Goal: Find specific page/section: Find specific page/section

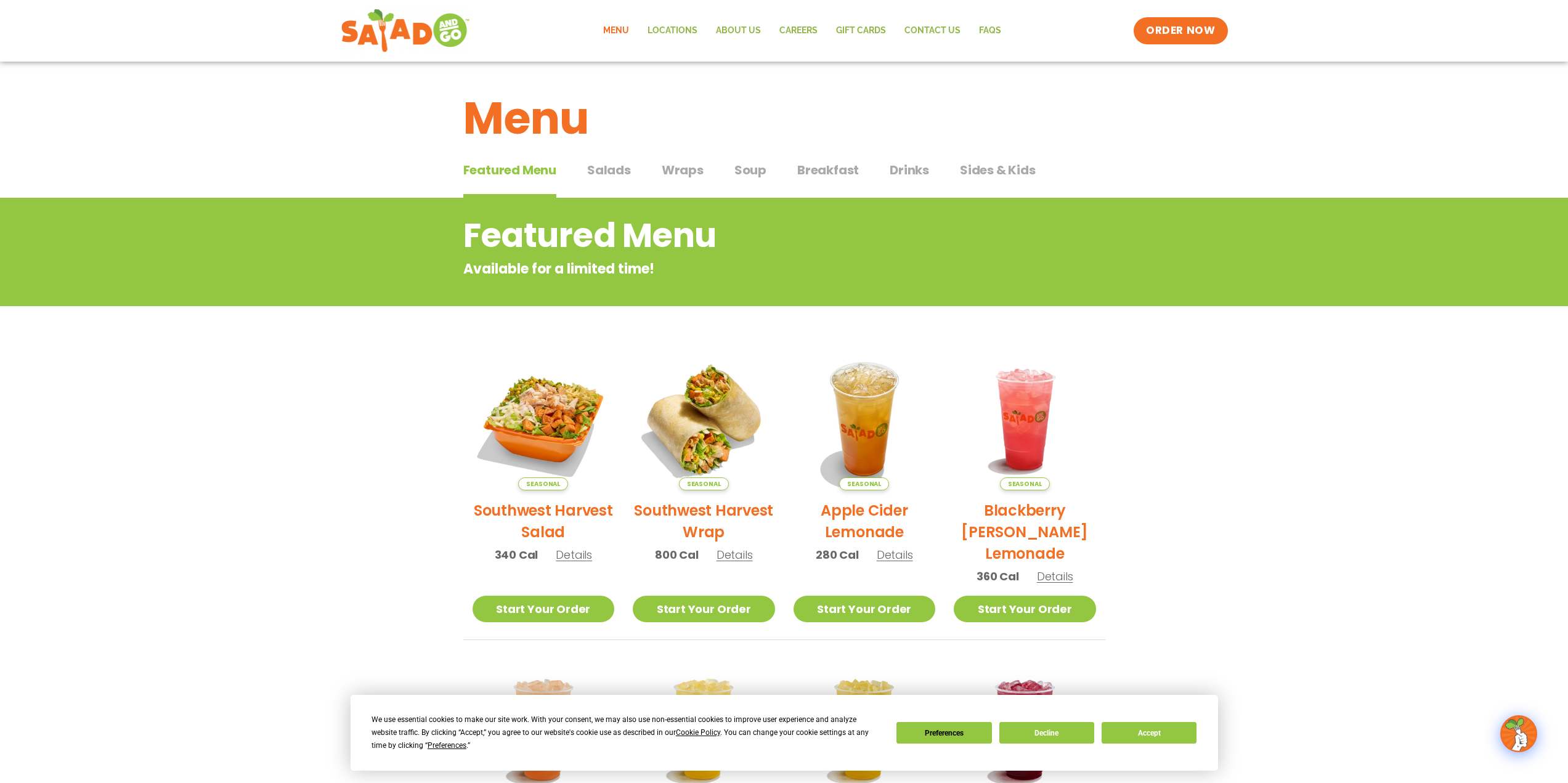
click at [608, 175] on span "Salads" at bounding box center [609, 170] width 44 height 18
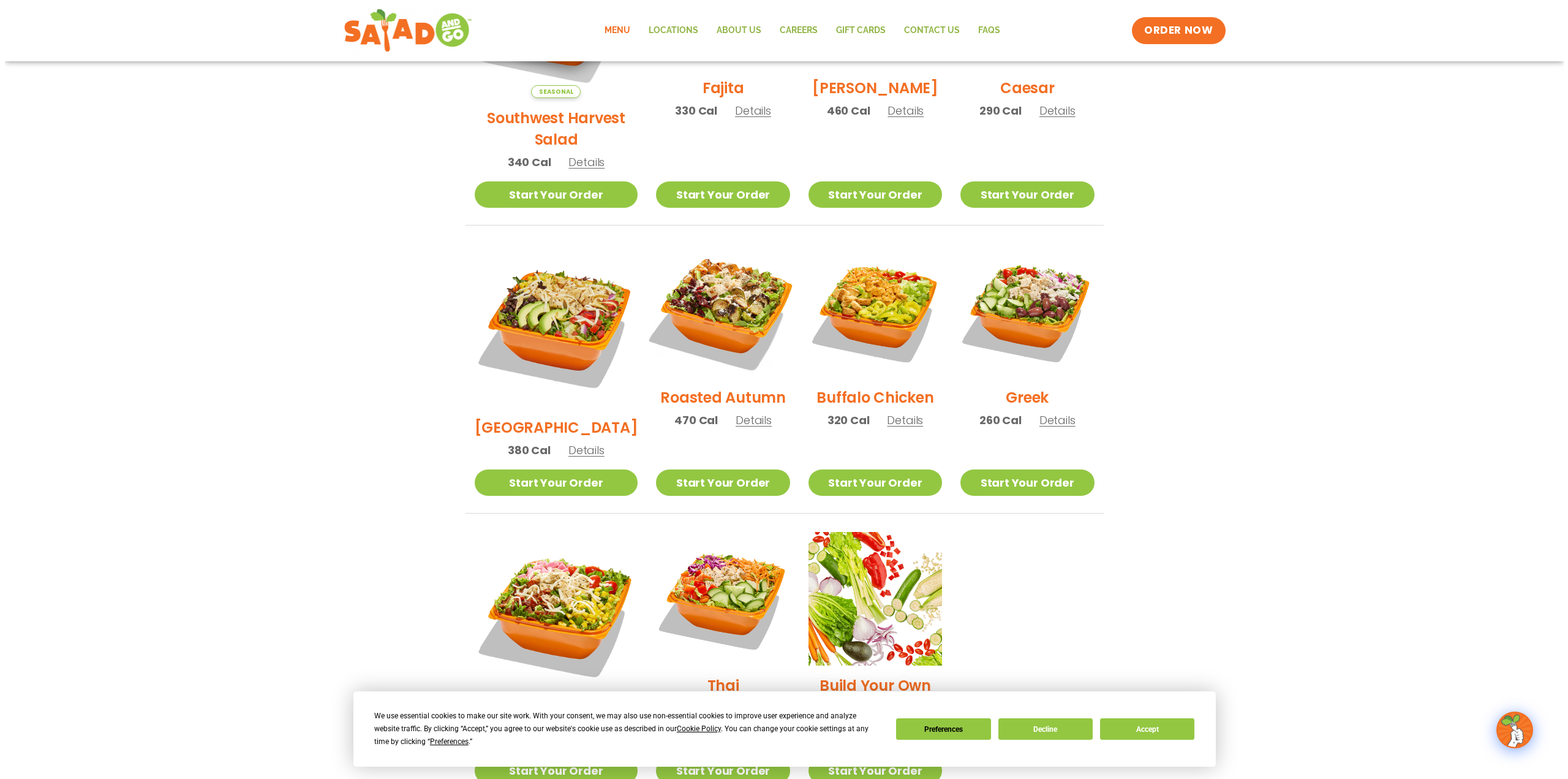
scroll to position [491, 0]
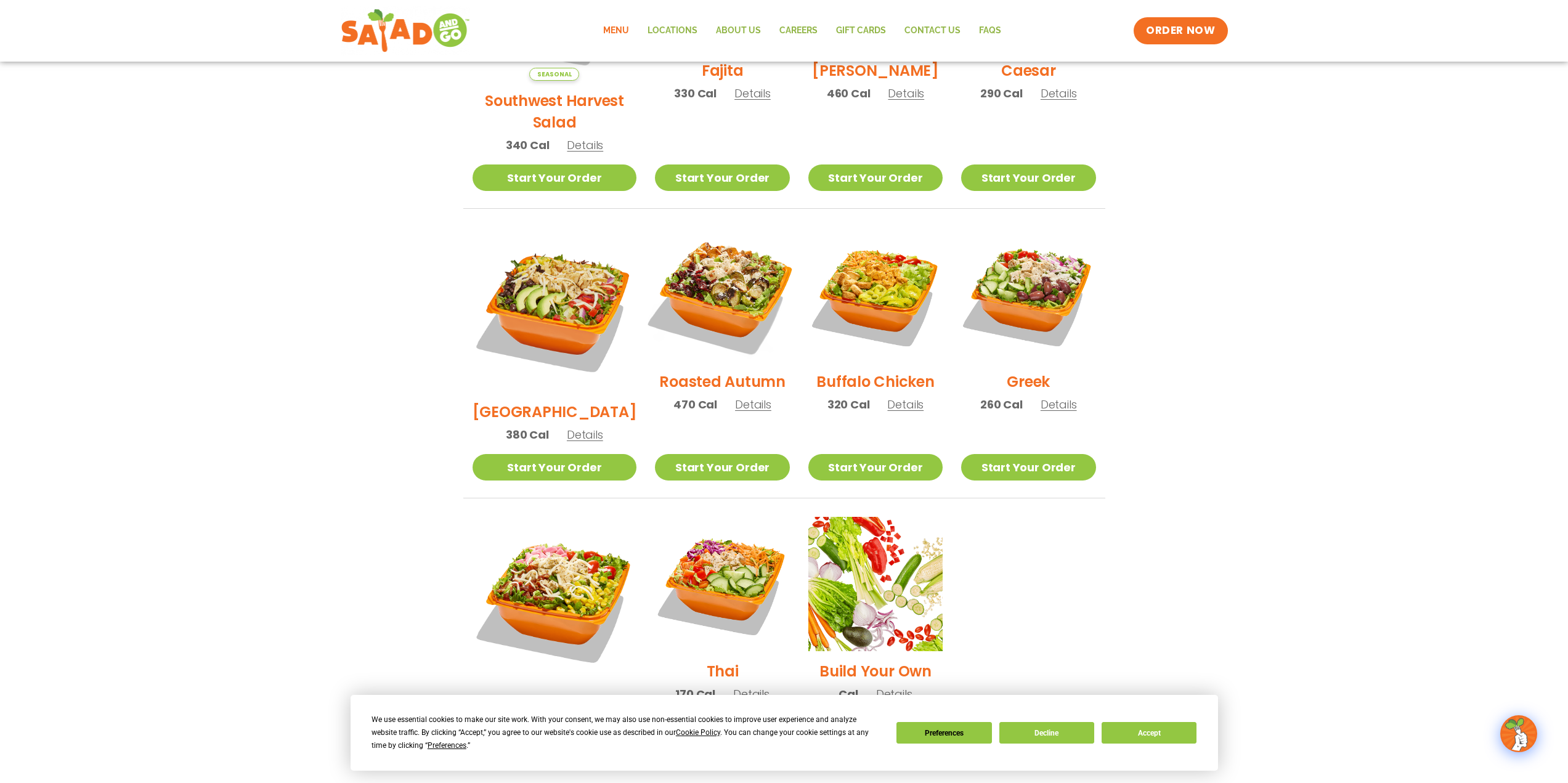
click at [719, 269] on img at bounding box center [721, 294] width 158 height 158
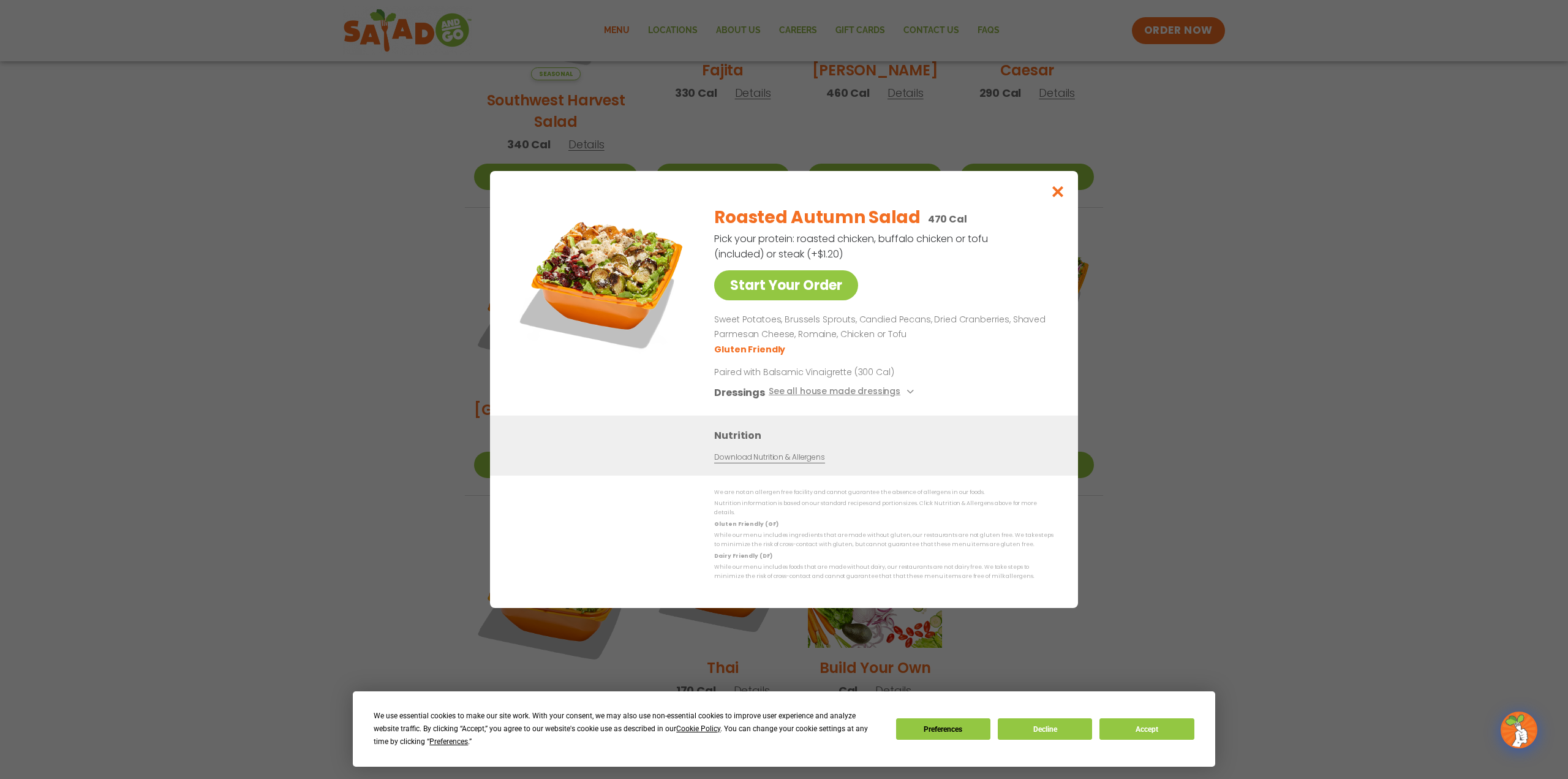
click at [1413, 265] on div "Start Your Order Roasted Autumn Salad 470 Cal Pick your protein: roasted chicke…" at bounding box center [784, 389] width 1568 height 779
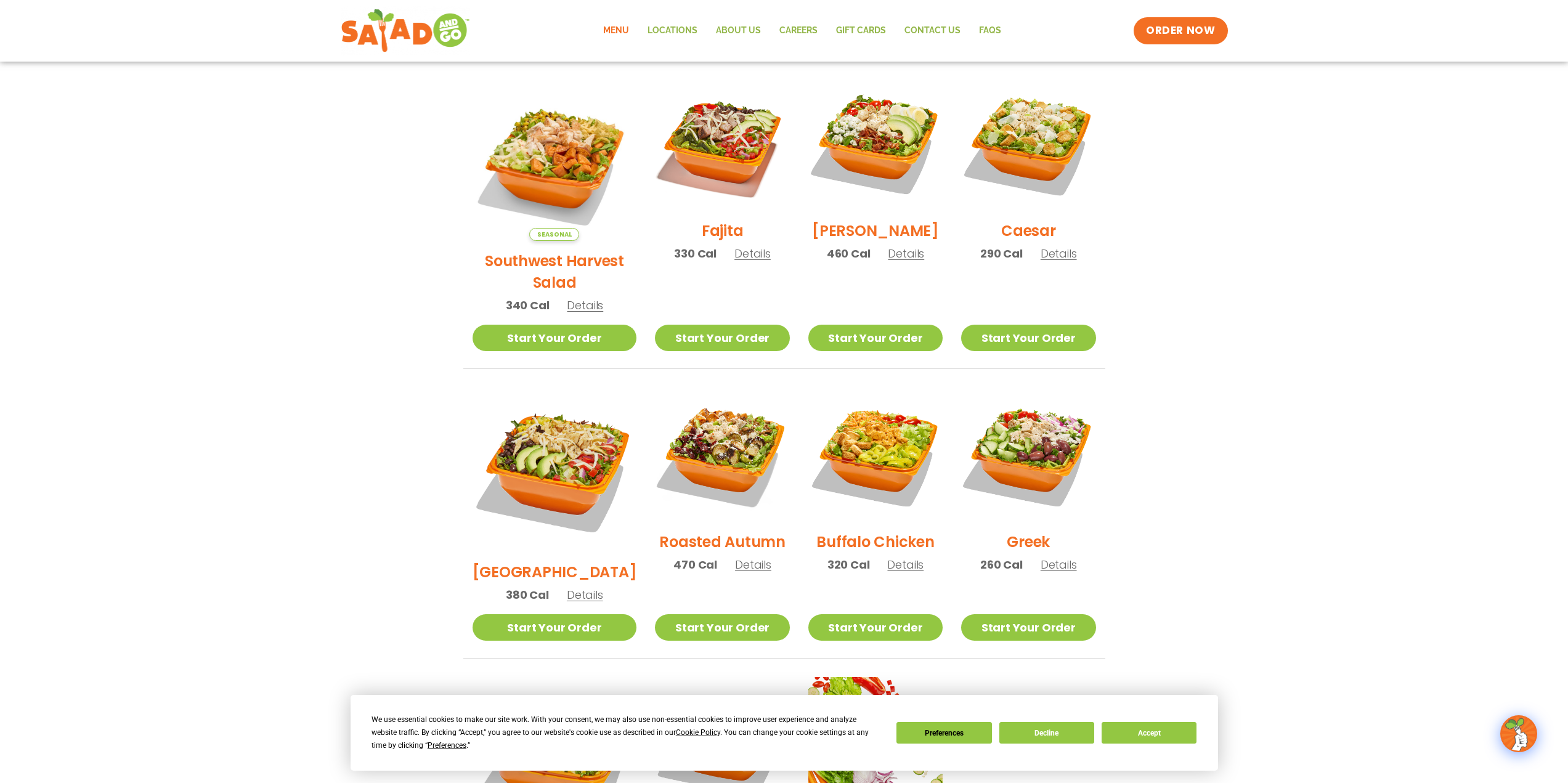
scroll to position [0, 0]
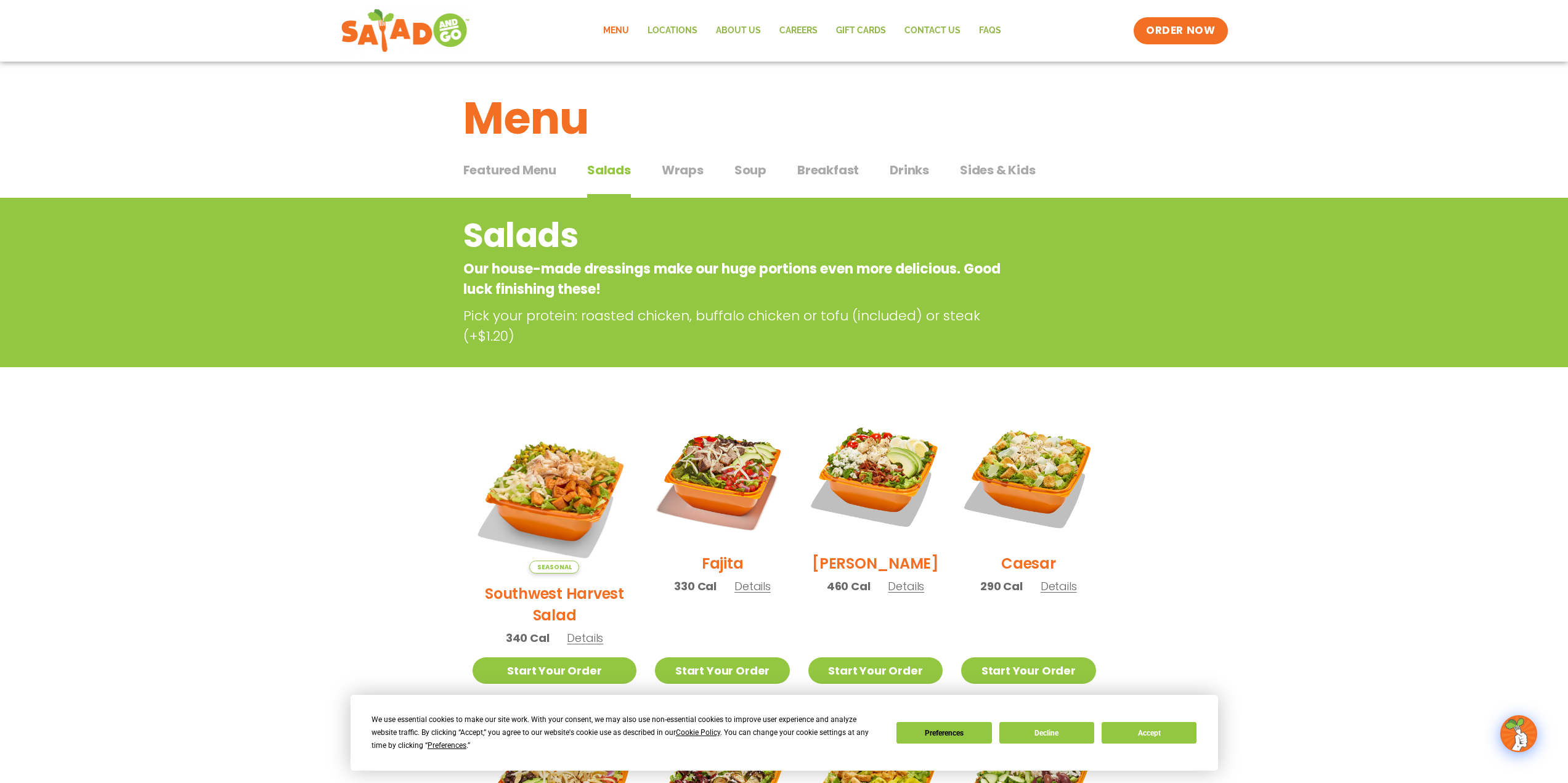
click at [672, 171] on span "Wraps" at bounding box center [682, 170] width 42 height 18
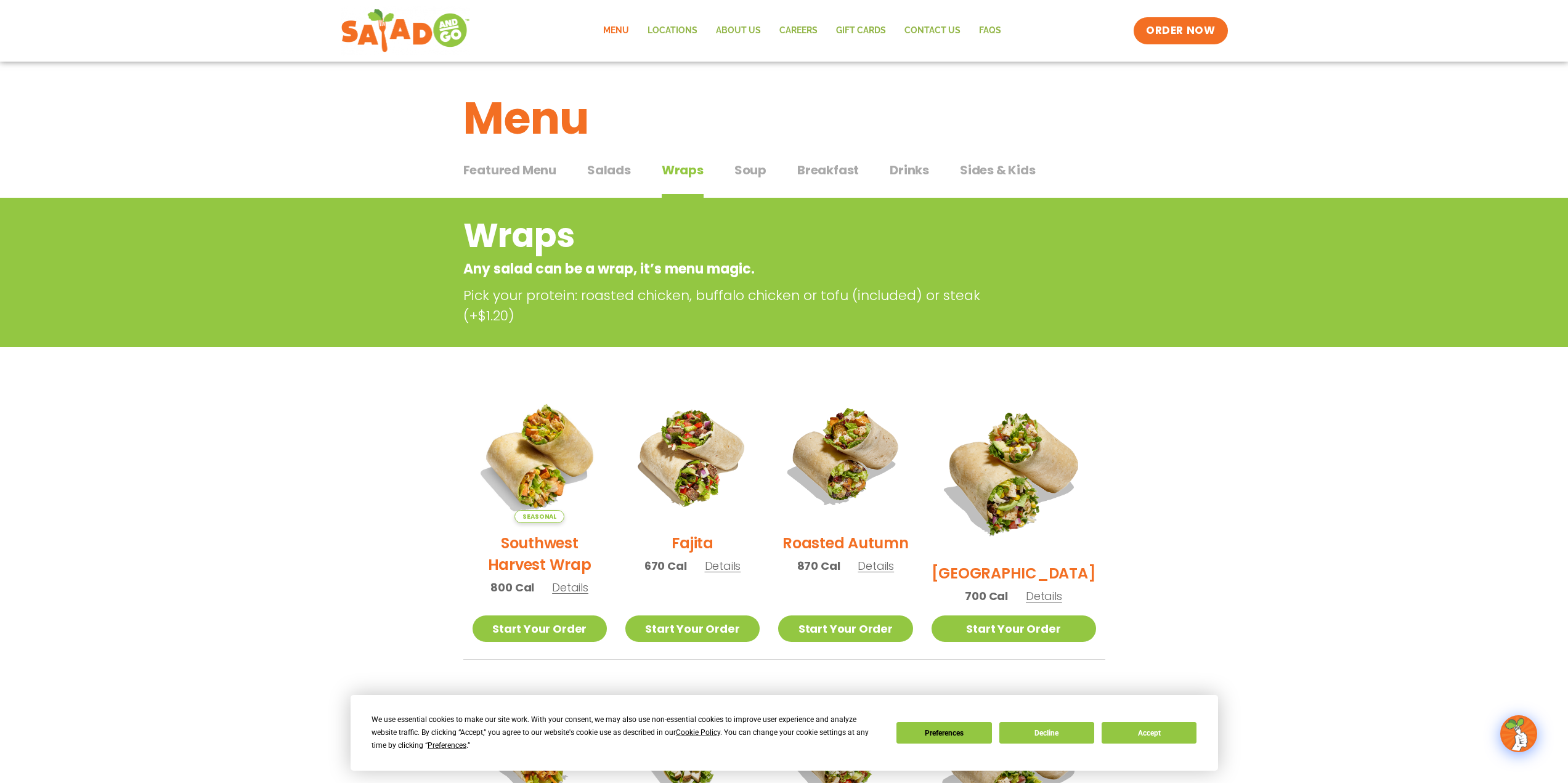
click at [739, 170] on span "Soup" at bounding box center [750, 170] width 32 height 18
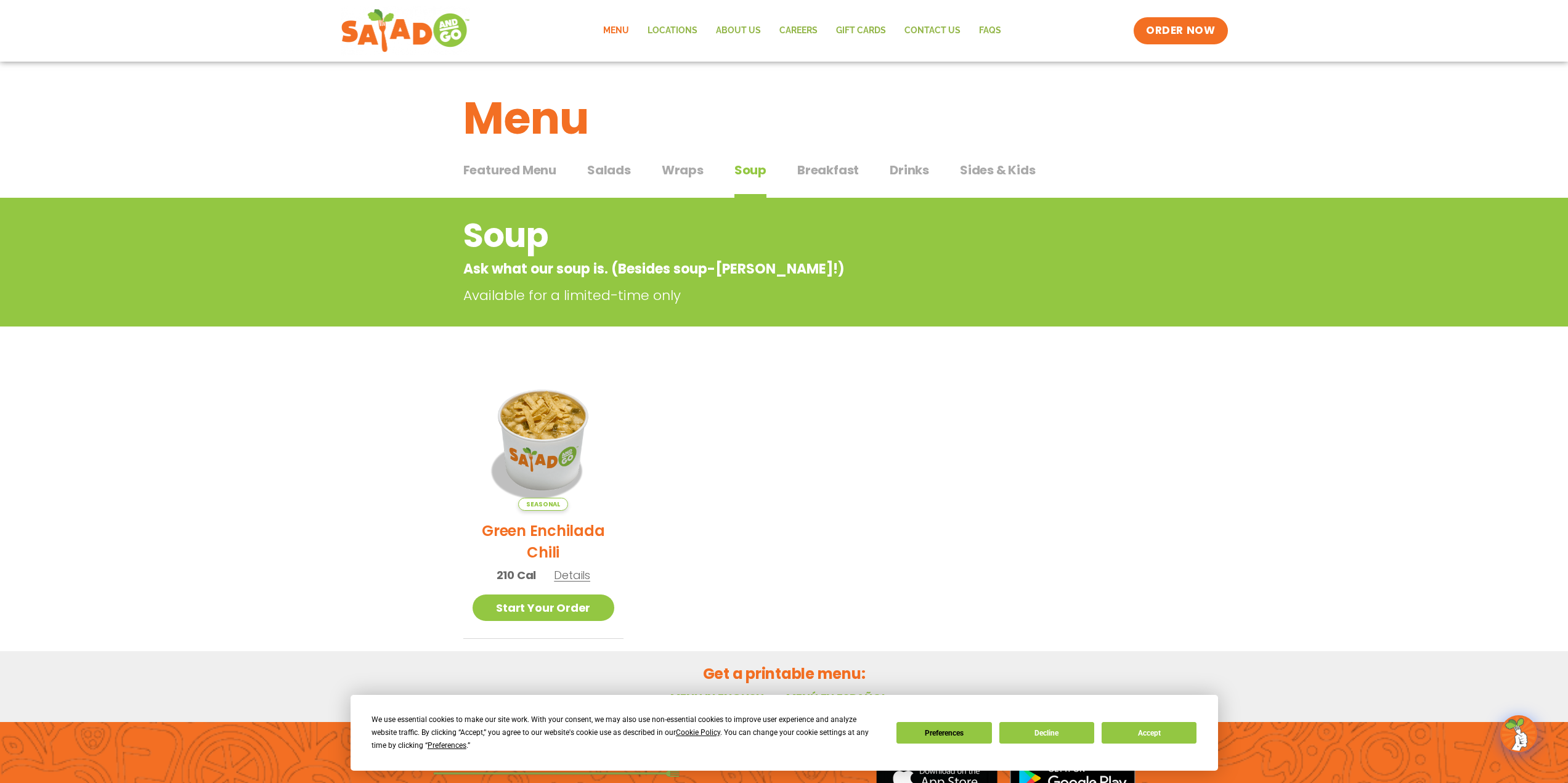
click at [822, 170] on span "Breakfast" at bounding box center [828, 170] width 62 height 18
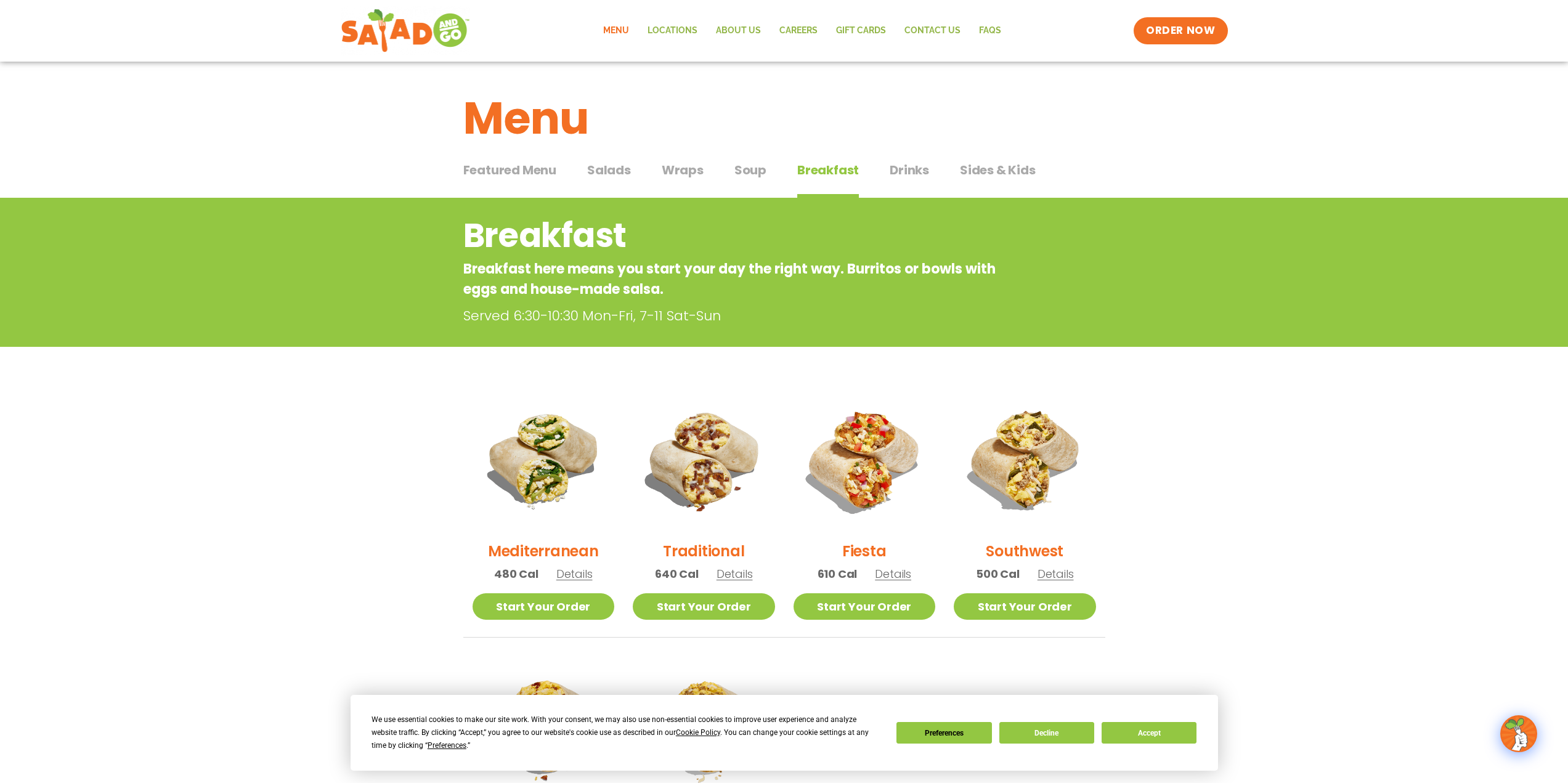
click at [898, 164] on span "Drinks" at bounding box center [909, 170] width 40 height 18
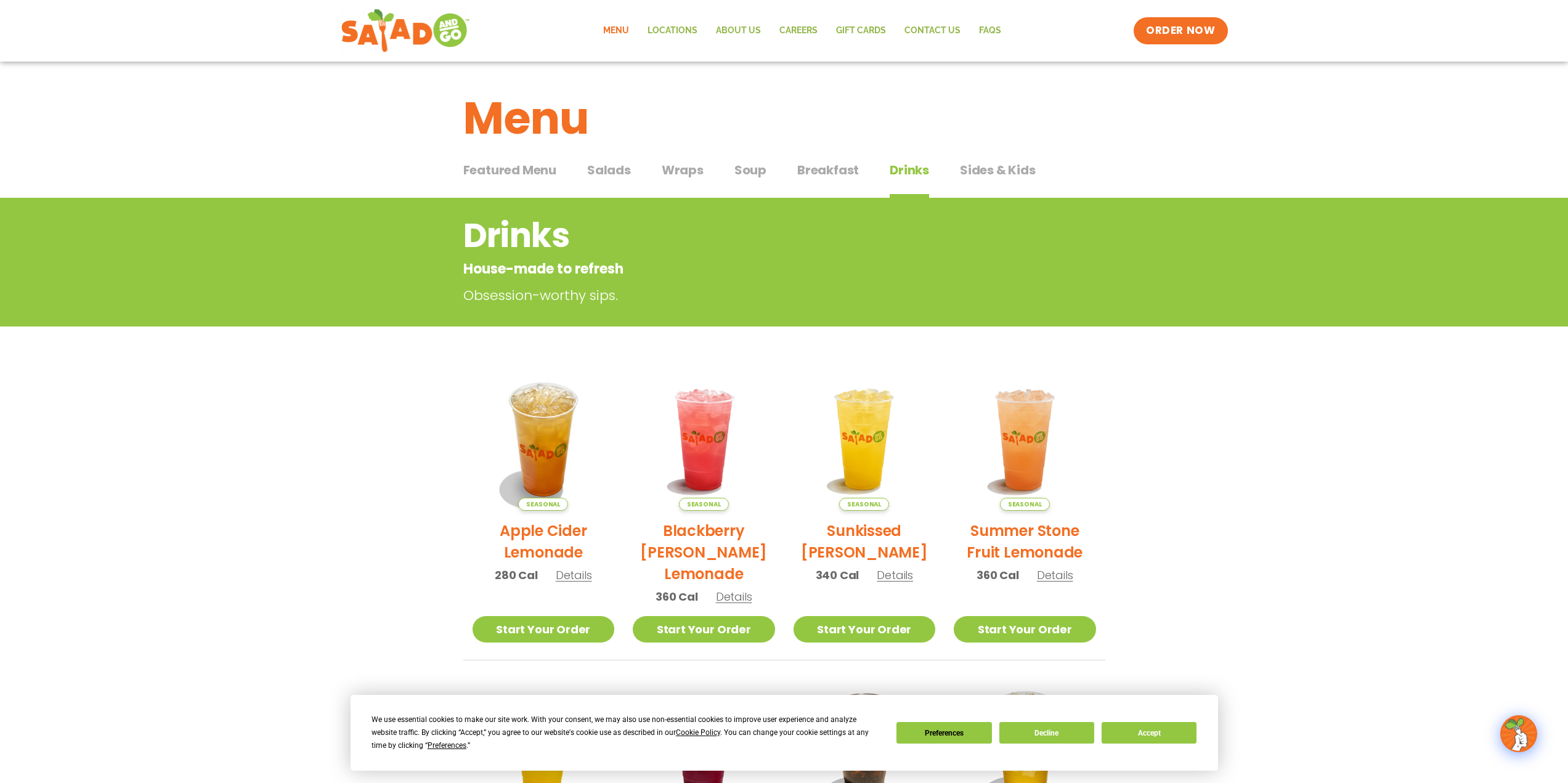
click at [503, 168] on span "Featured Menu" at bounding box center [510, 170] width 93 height 18
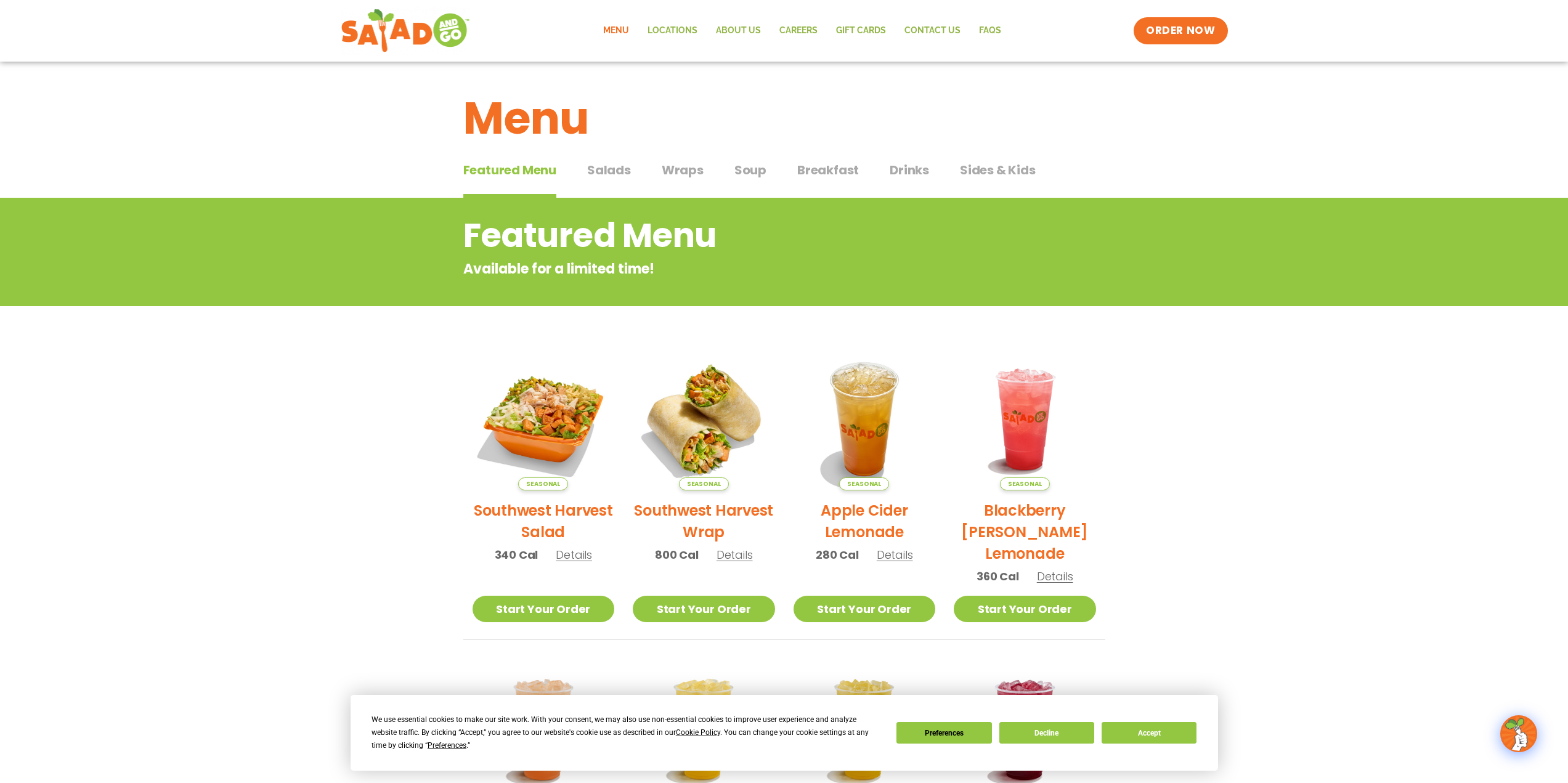
click at [581, 165] on div "Featured Menu Featured Menu Salads Salads Wraps Wraps Soup Soup Breakfast Break…" at bounding box center [784, 177] width 642 height 42
click at [625, 173] on span "Salads" at bounding box center [609, 170] width 44 height 18
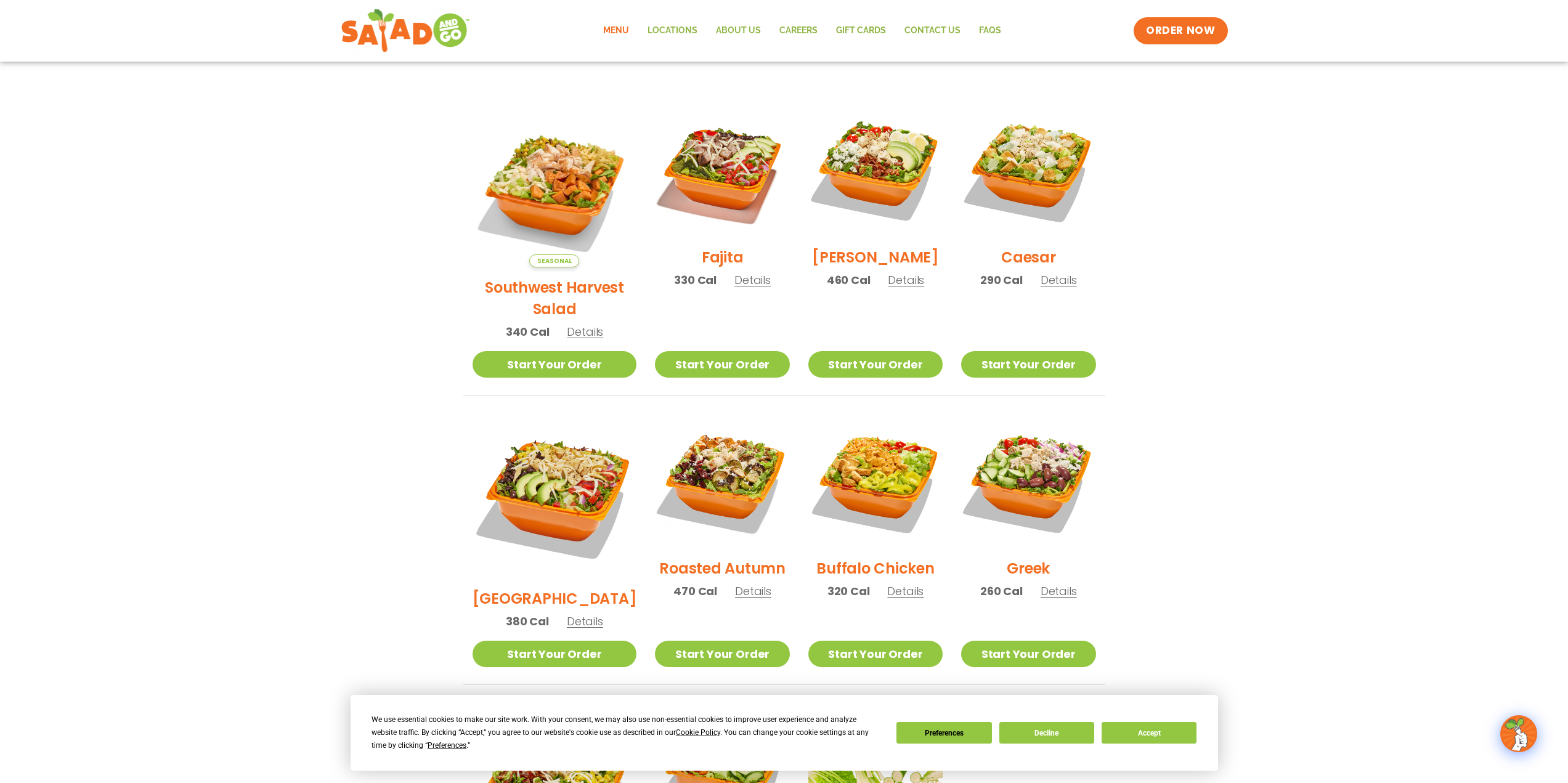
scroll to position [308, 0]
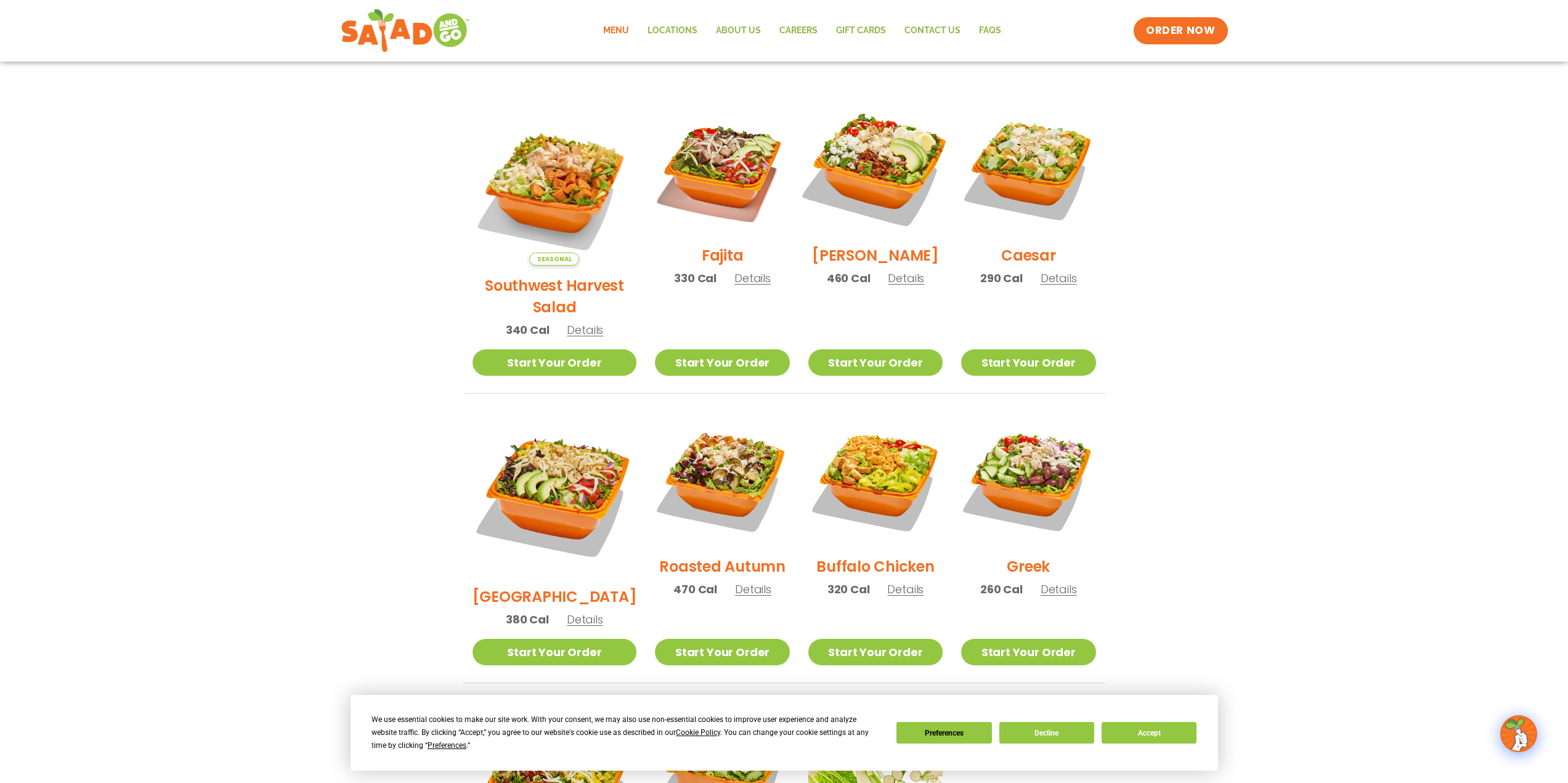
click at [870, 175] on img at bounding box center [875, 168] width 158 height 158
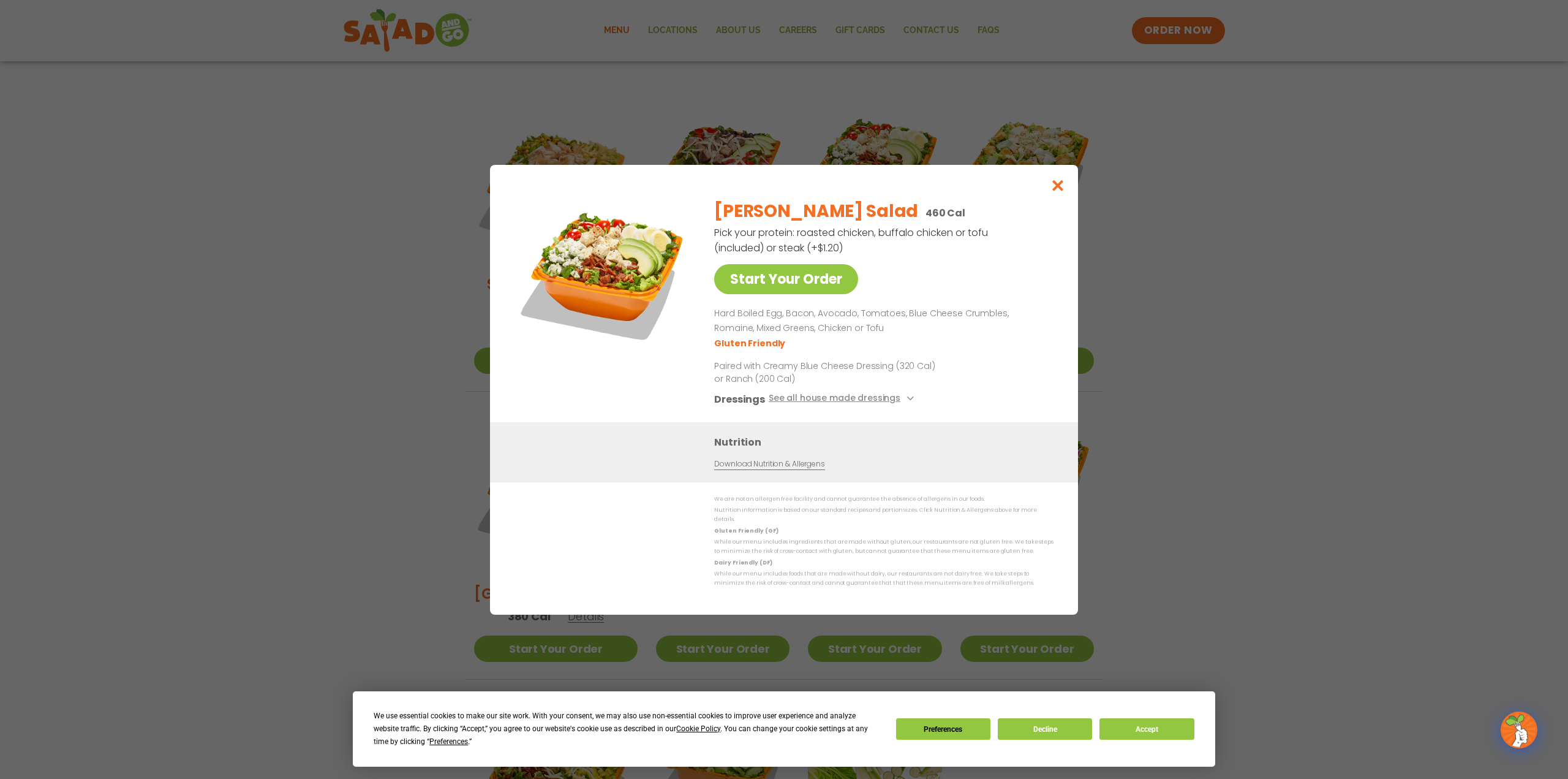
click at [1367, 330] on div "Start Your Order Cobb Salad 460 Cal Pick your protein: roasted chicken, buffalo…" at bounding box center [784, 389] width 1568 height 779
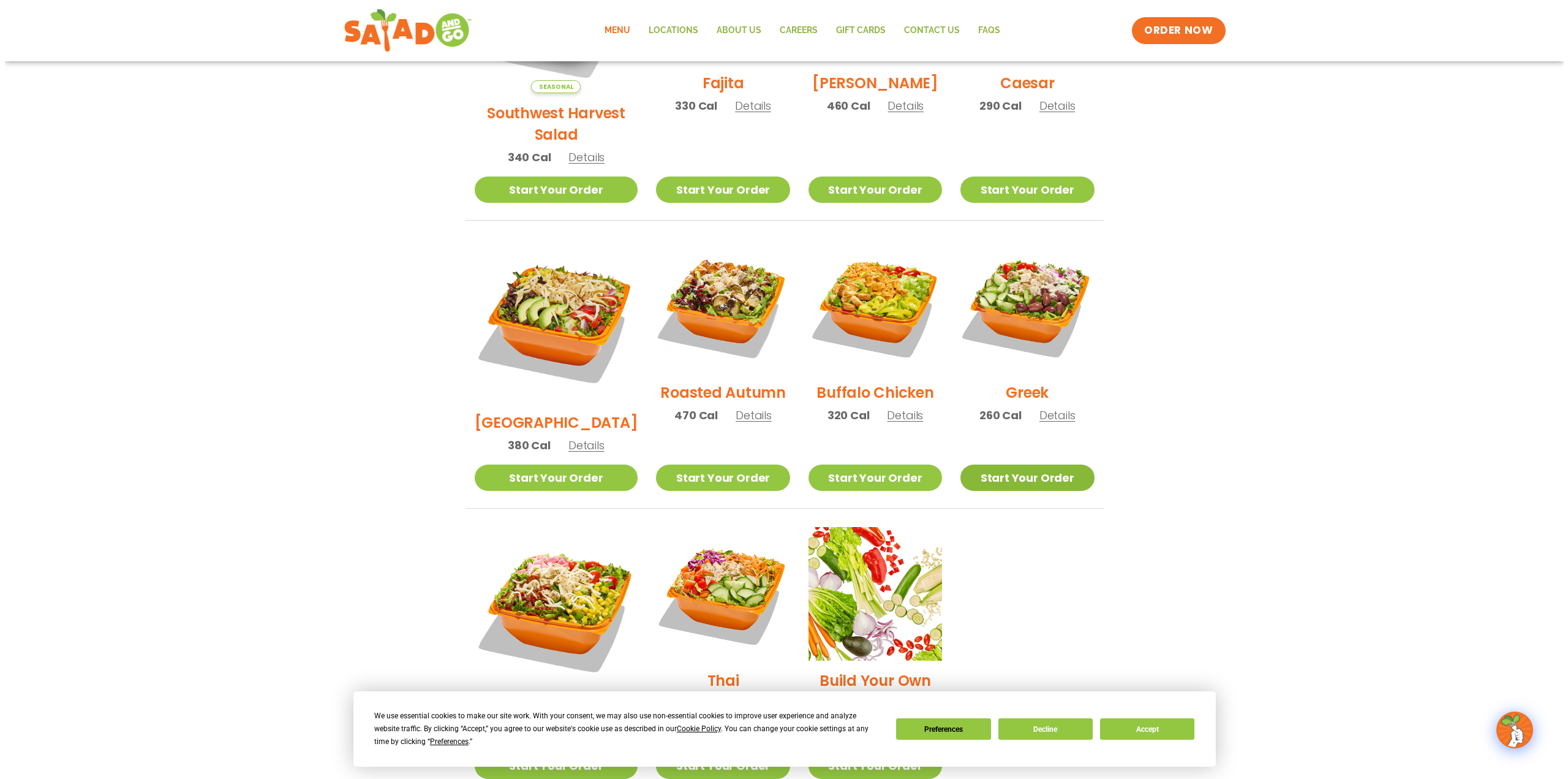
scroll to position [491, 0]
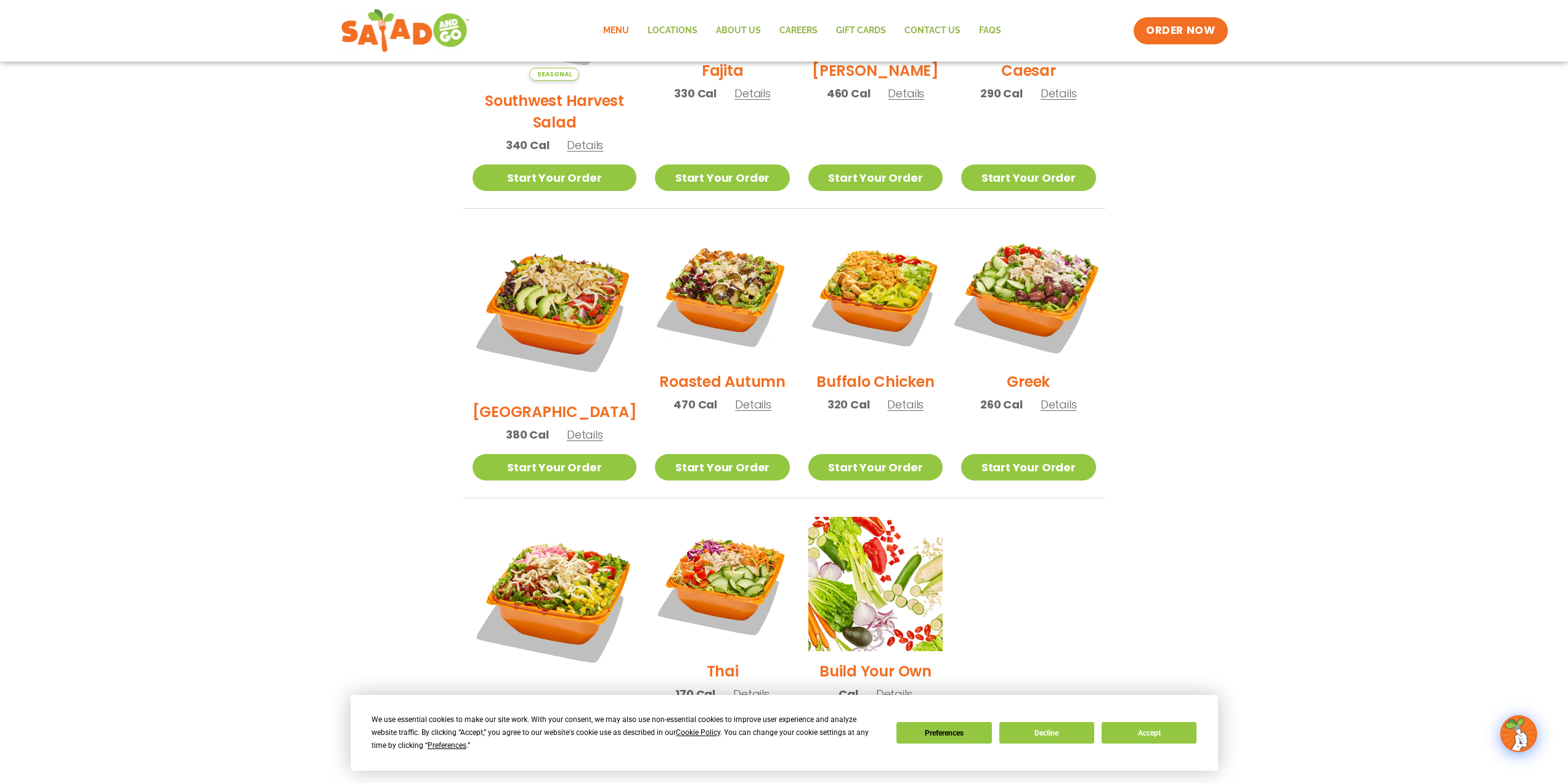
click at [1035, 267] on img at bounding box center [1028, 294] width 158 height 158
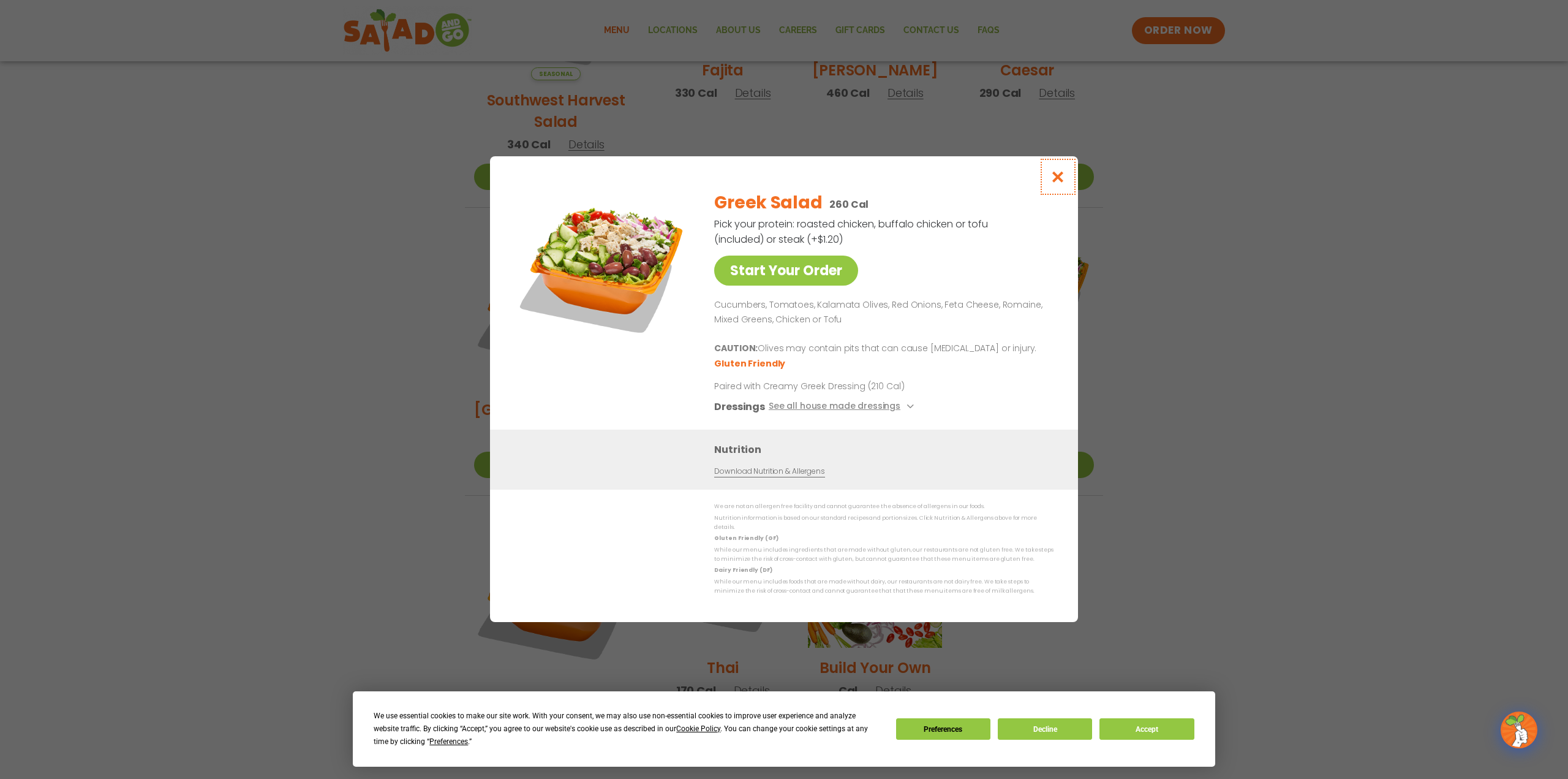
click at [1057, 177] on icon "Close modal" at bounding box center [1058, 176] width 15 height 13
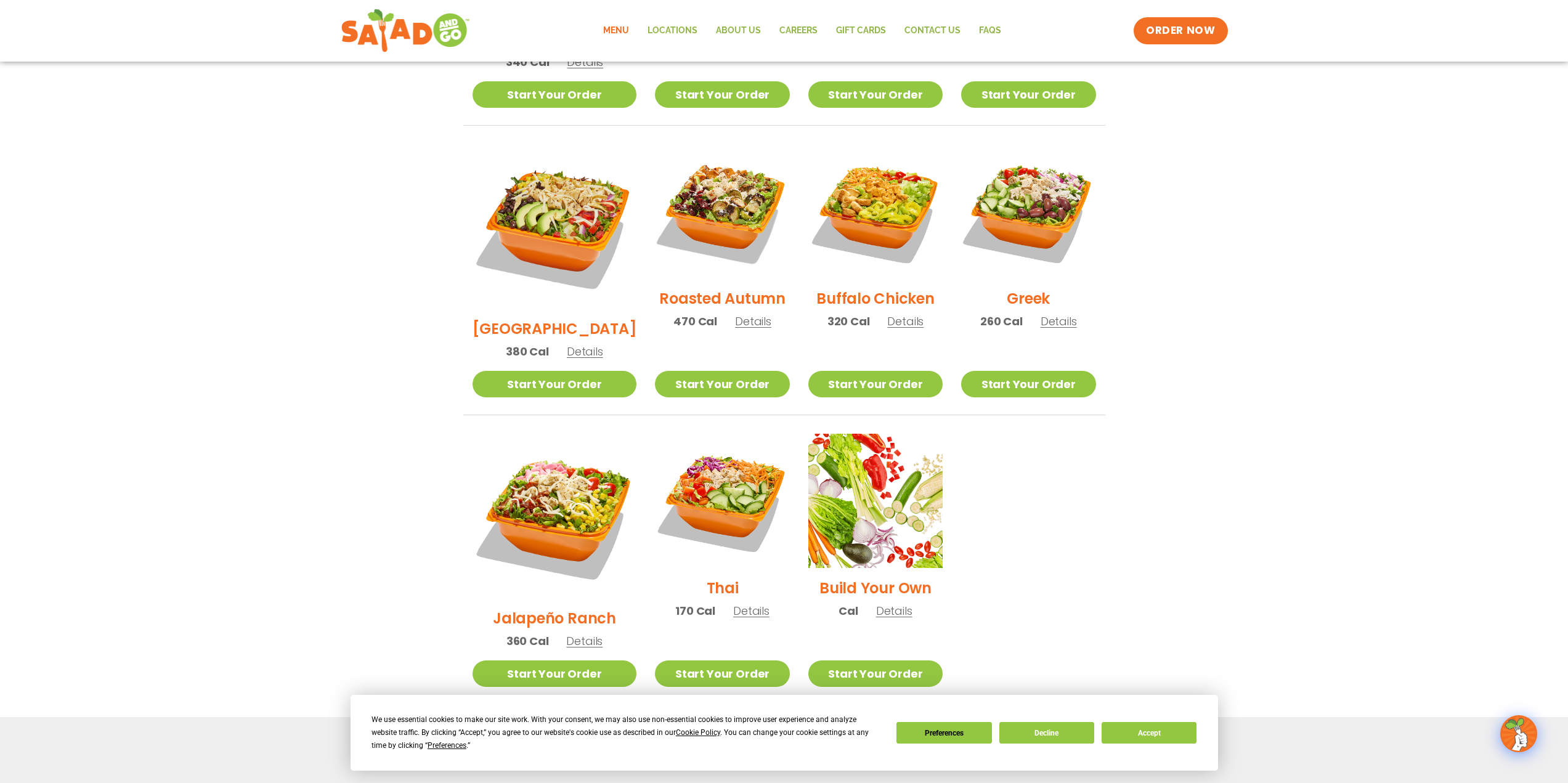
scroll to position [394, 0]
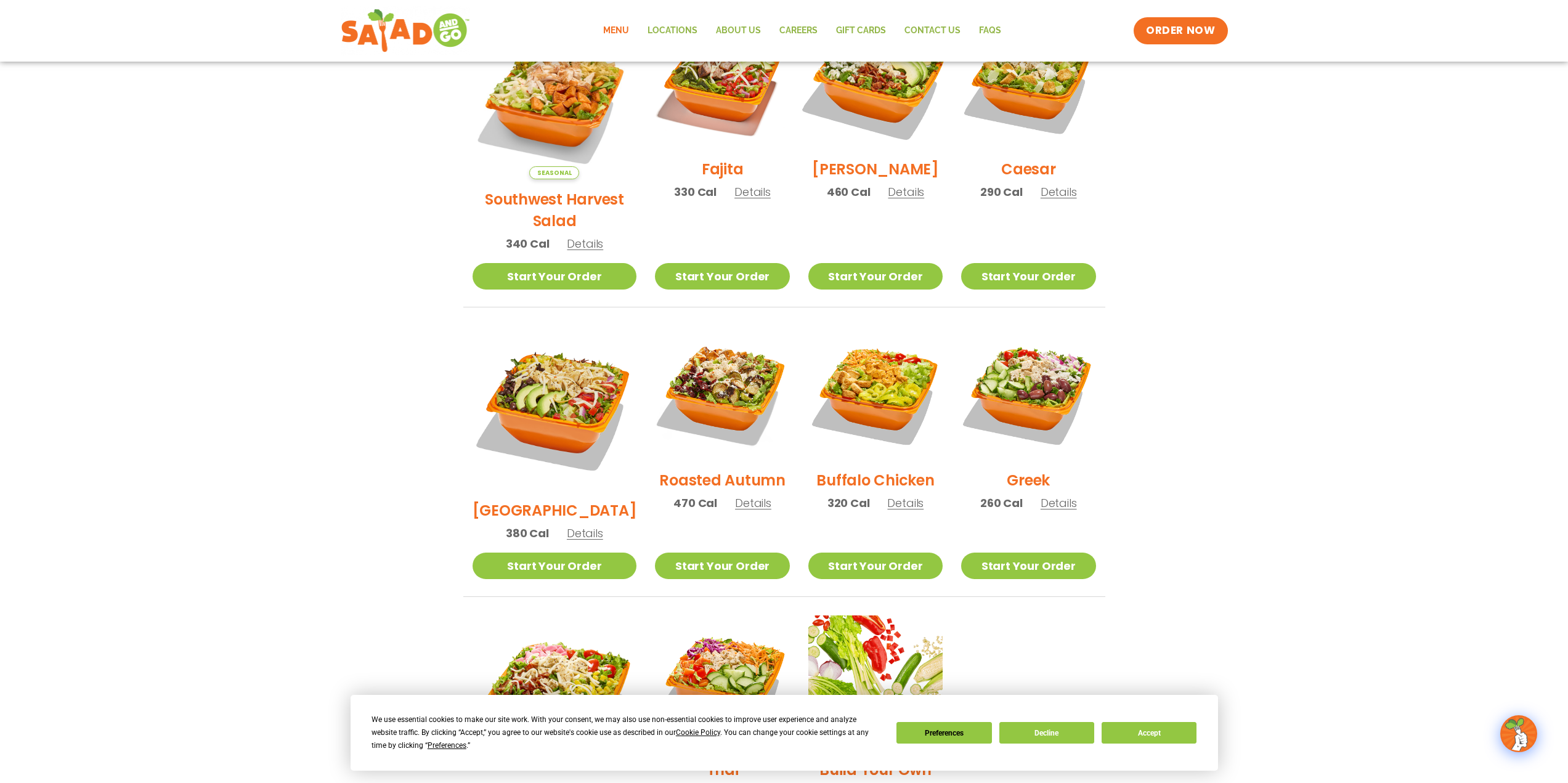
click at [862, 86] on img at bounding box center [875, 82] width 158 height 158
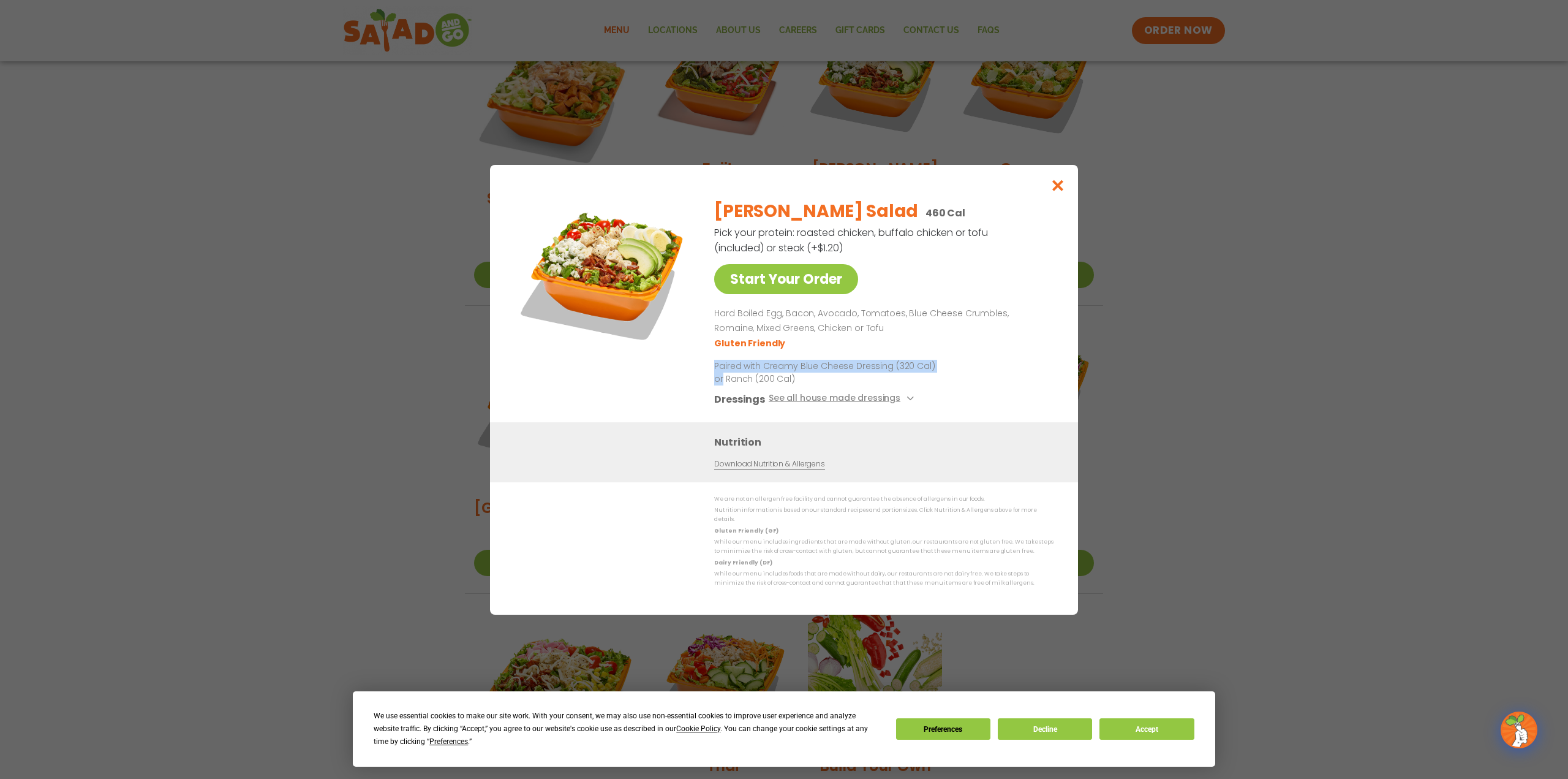
click at [1350, 354] on div "Start Your Order Cobb Salad 460 Cal Pick your protein: roasted chicken, buffalo…" at bounding box center [784, 389] width 1568 height 779
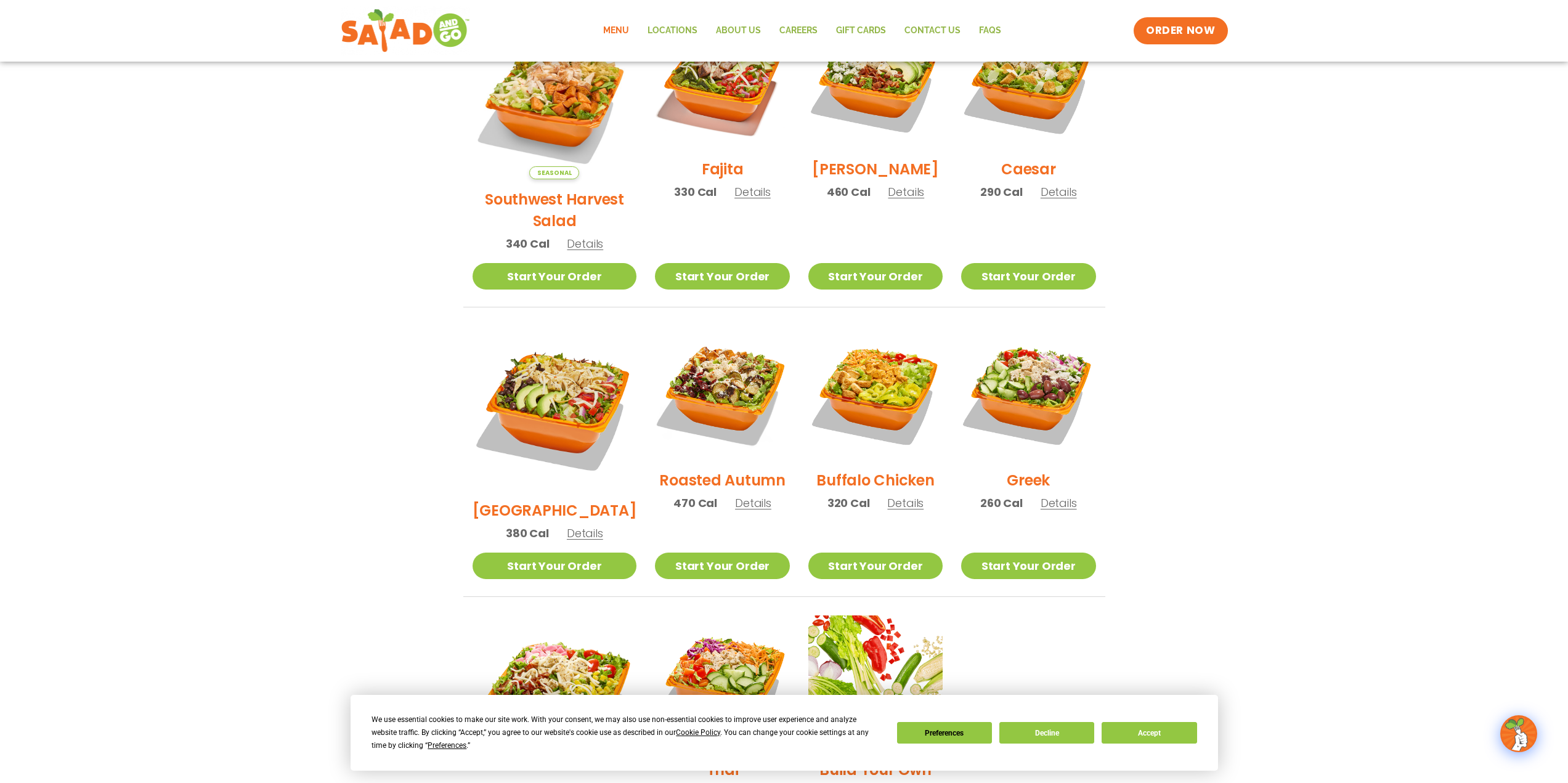
scroll to position [0, 0]
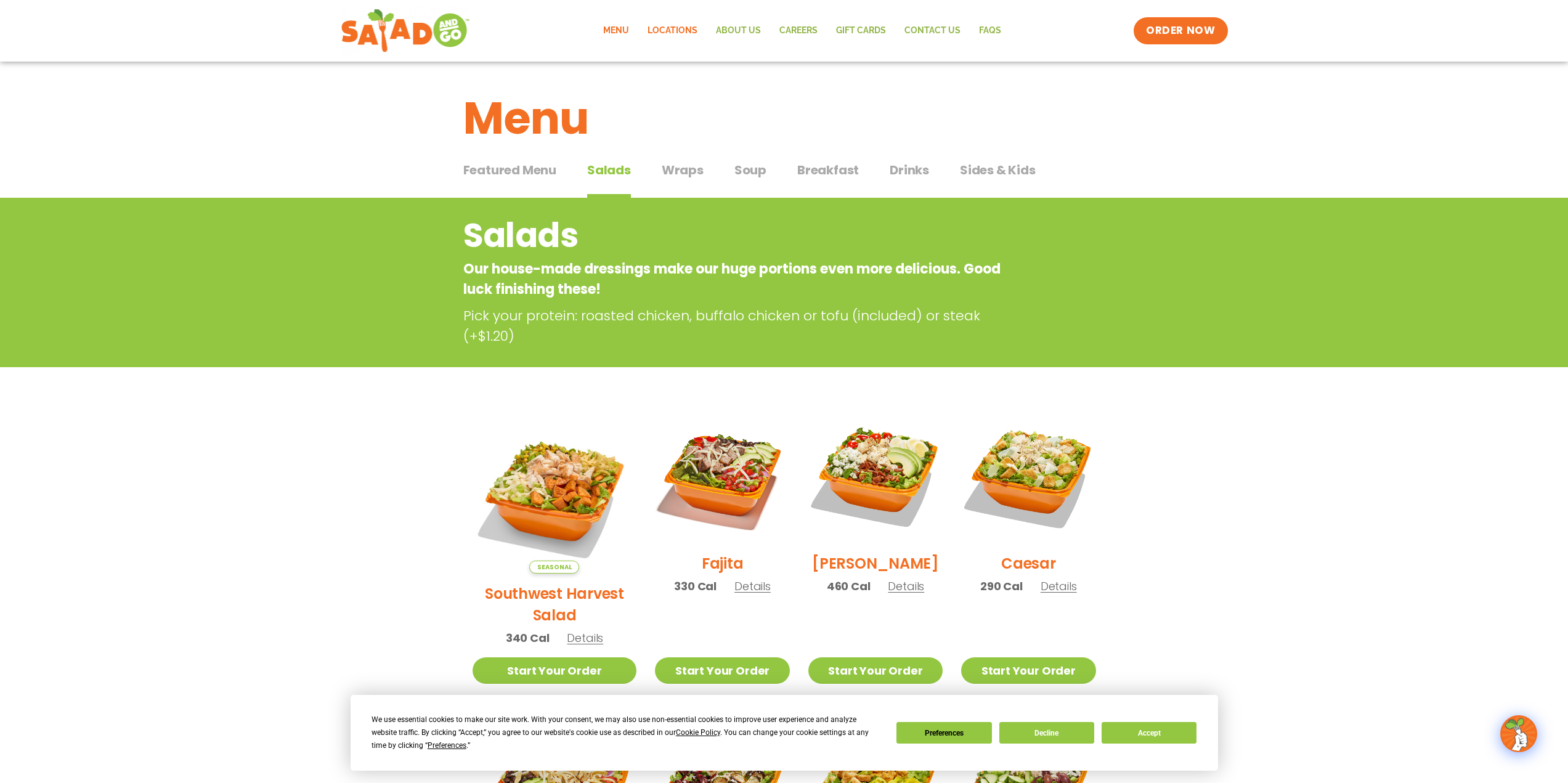
click at [684, 35] on link "Locations" at bounding box center [672, 30] width 69 height 28
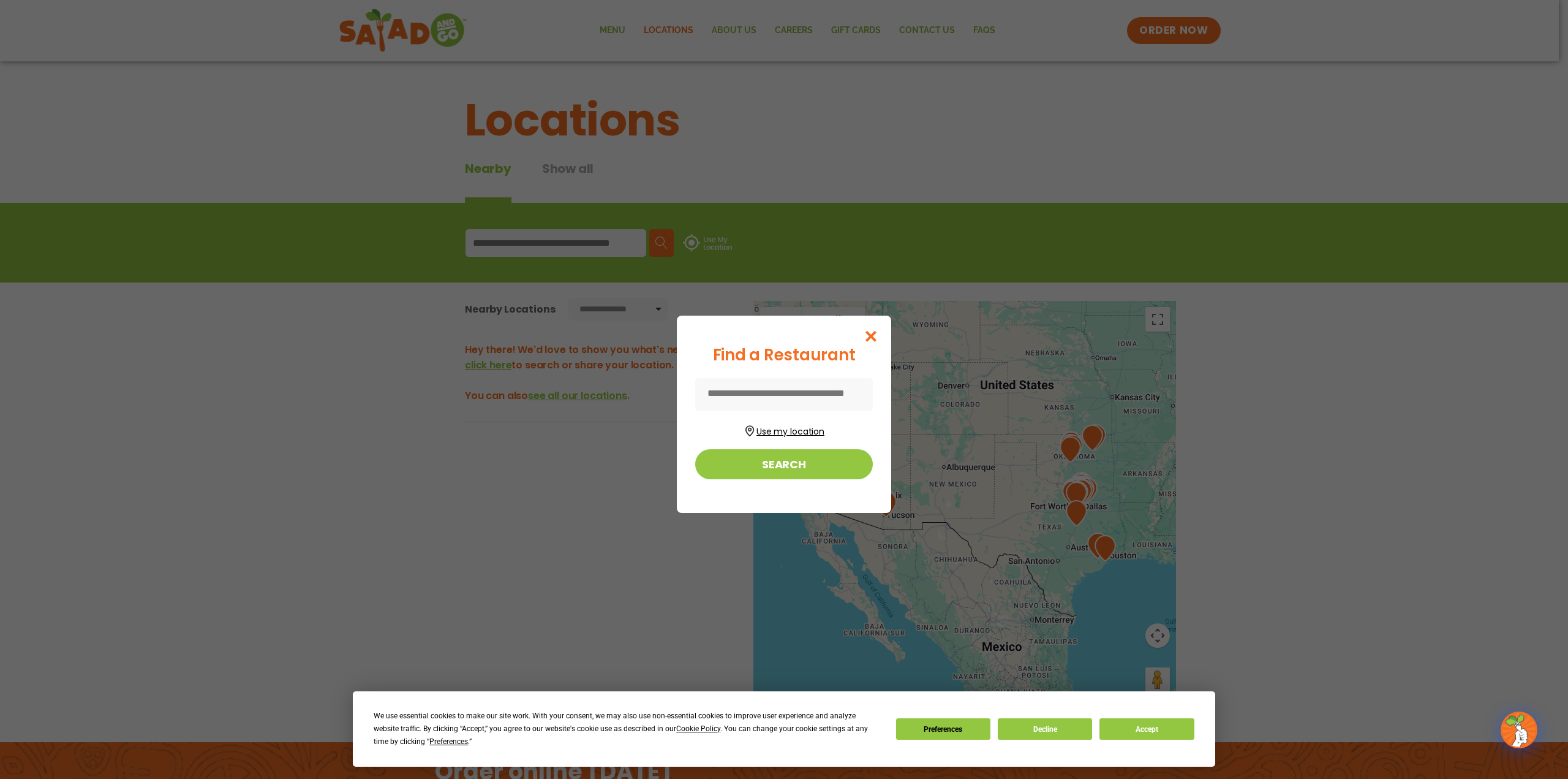
click at [767, 430] on button "Use my location" at bounding box center [784, 430] width 178 height 16
drag, startPoint x: 874, startPoint y: 337, endPoint x: 864, endPoint y: 330, distance: 12.2
click at [874, 337] on icon "Close modal" at bounding box center [871, 336] width 15 height 13
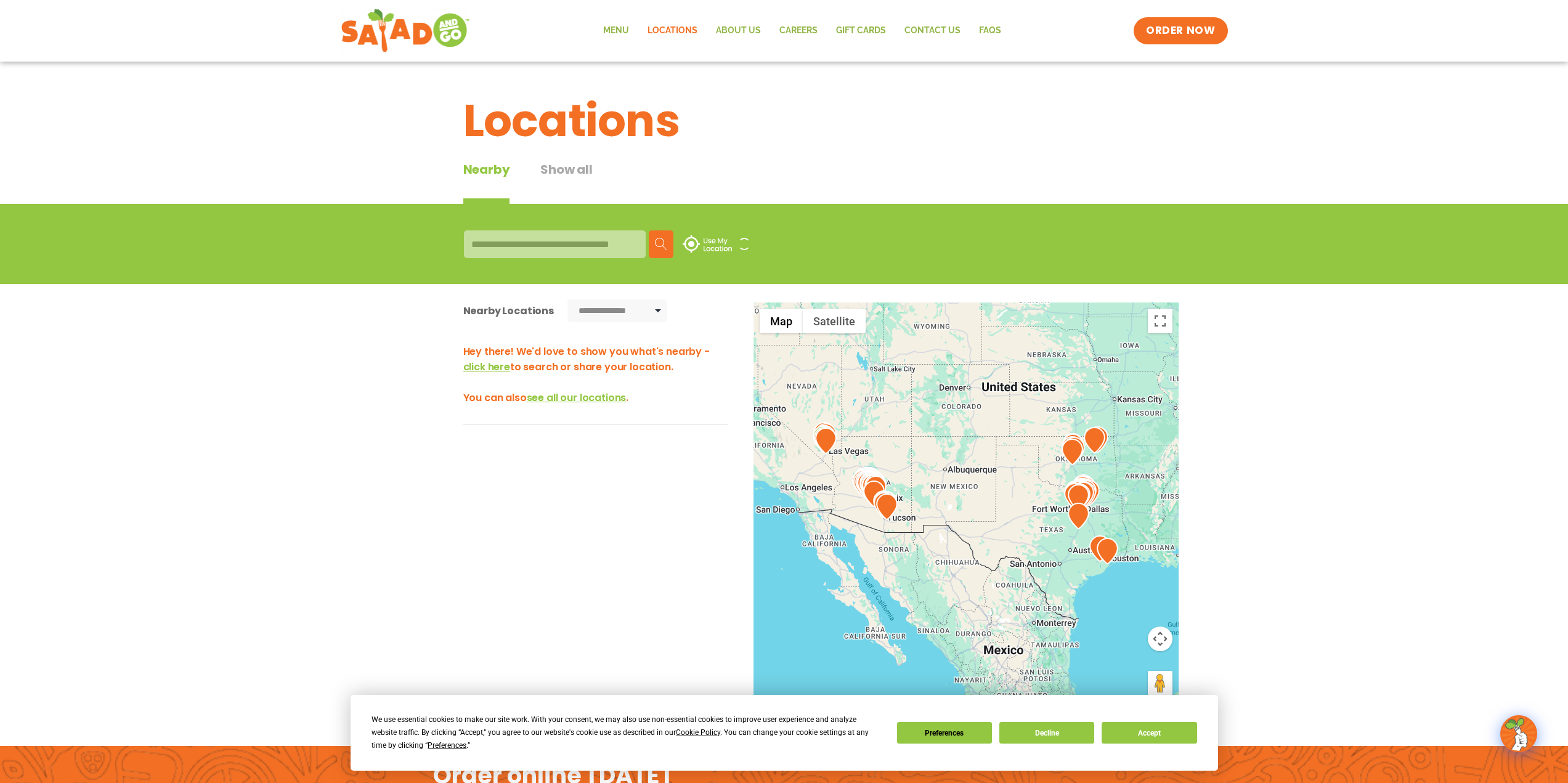
click at [486, 243] on div at bounding box center [554, 244] width 182 height 28
click at [518, 236] on div at bounding box center [554, 244] width 182 height 28
click at [486, 241] on div at bounding box center [554, 244] width 182 height 28
drag, startPoint x: 537, startPoint y: 396, endPoint x: 550, endPoint y: 399, distance: 13.3
click at [538, 396] on span "see all our locations" at bounding box center [576, 397] width 100 height 14
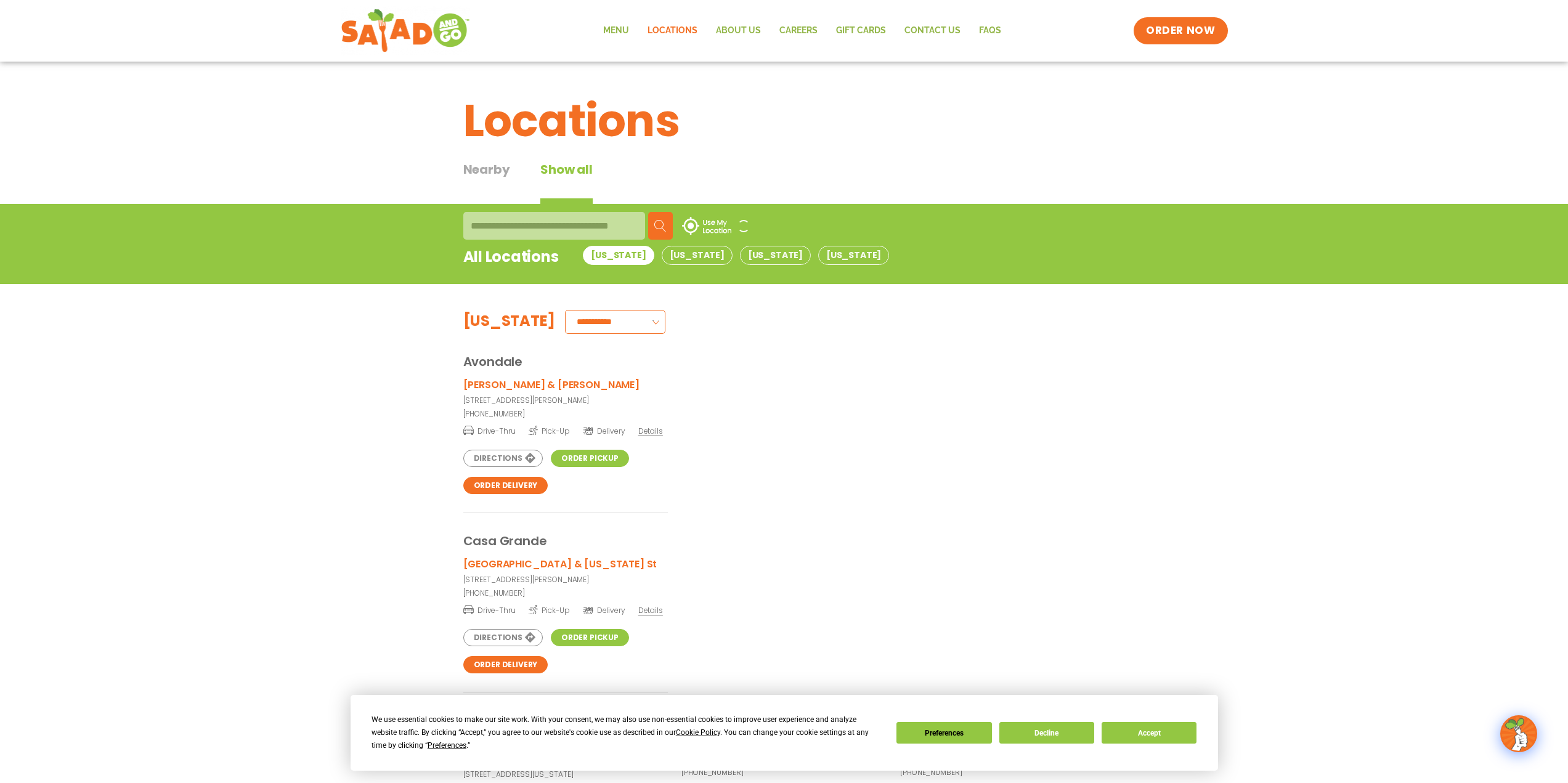
click at [508, 223] on div at bounding box center [554, 226] width 182 height 28
click at [618, 257] on button "Arizona" at bounding box center [618, 255] width 71 height 19
click at [666, 257] on button "Nevada" at bounding box center [697, 255] width 71 height 19
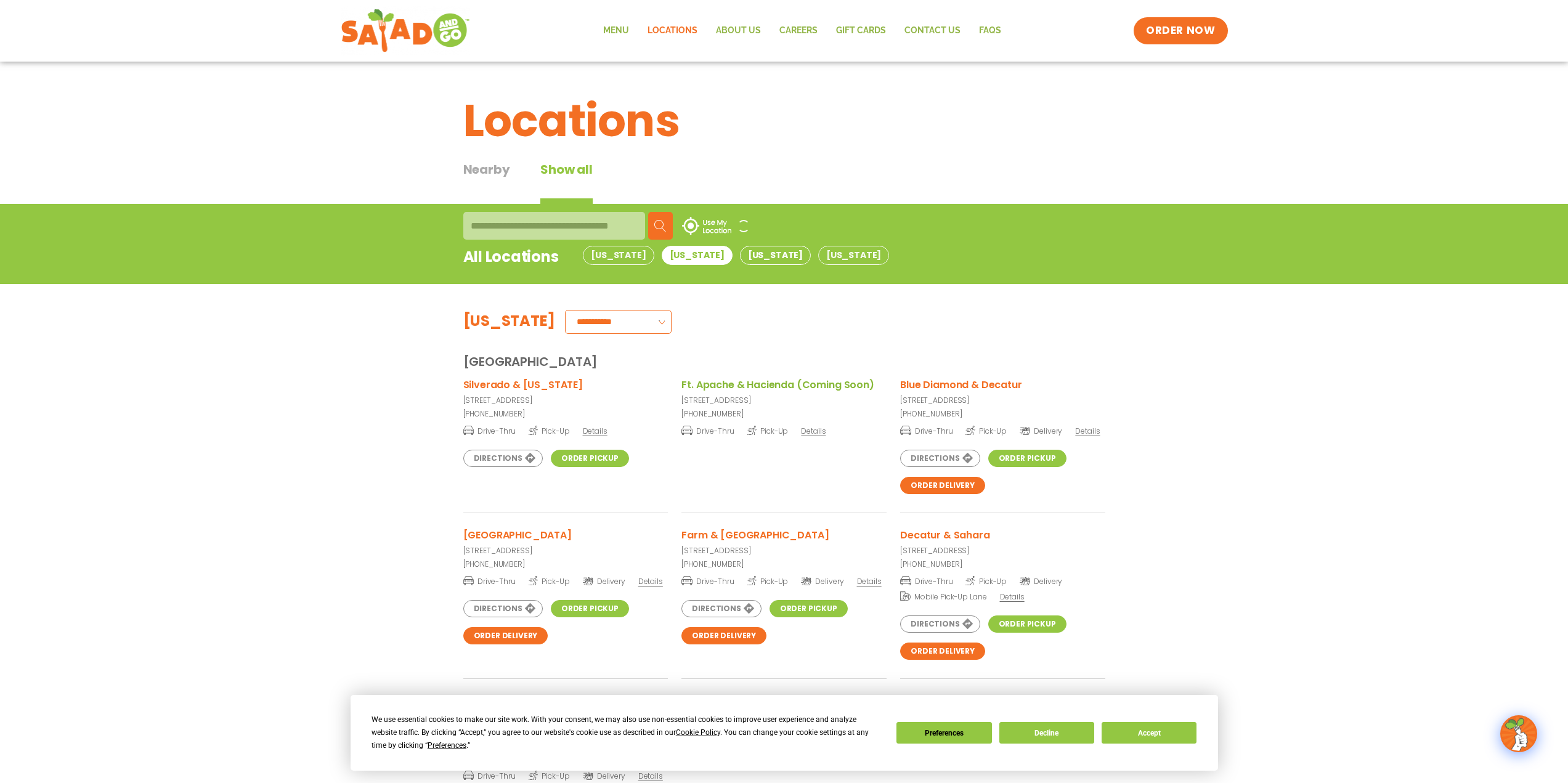
click at [740, 256] on button "Oklahoma" at bounding box center [775, 255] width 71 height 19
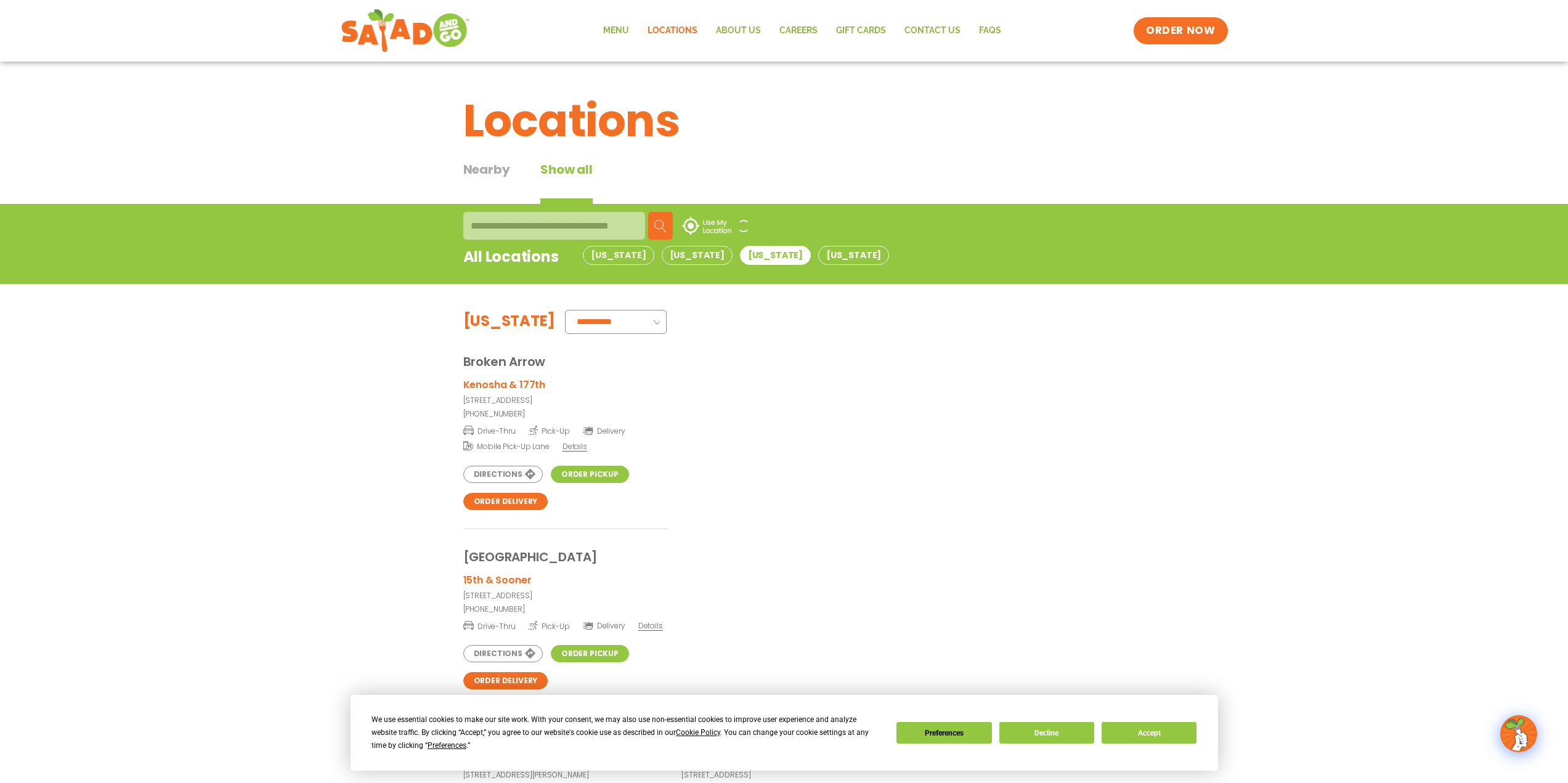
drag, startPoint x: 794, startPoint y: 249, endPoint x: 784, endPoint y: 253, distance: 10.8
click at [818, 253] on button "Texas" at bounding box center [854, 255] width 71 height 19
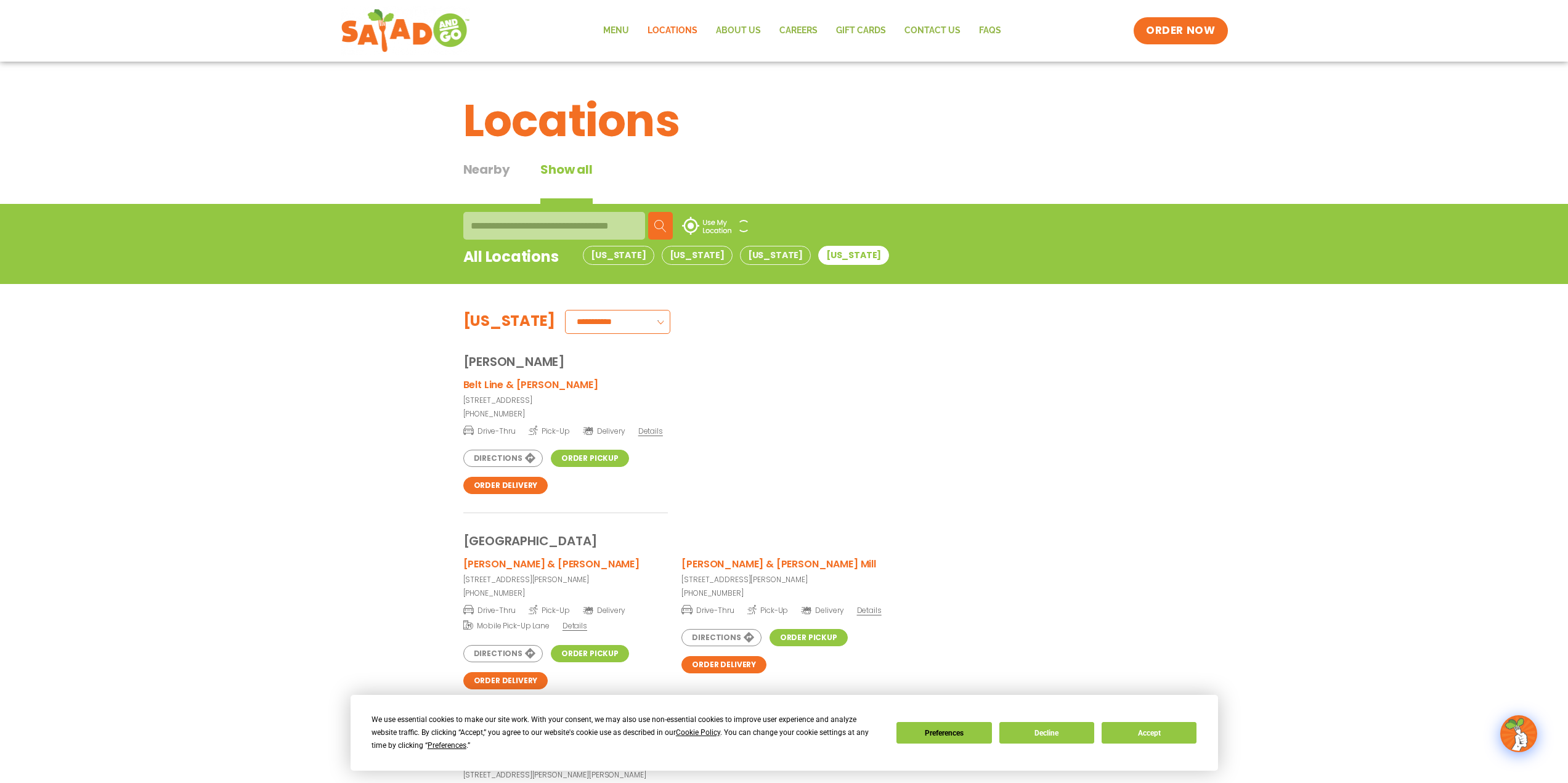
click at [608, 233] on div at bounding box center [554, 226] width 182 height 28
click at [659, 225] on img at bounding box center [660, 226] width 13 height 13
click at [482, 164] on div "Nearby" at bounding box center [487, 182] width 47 height 44
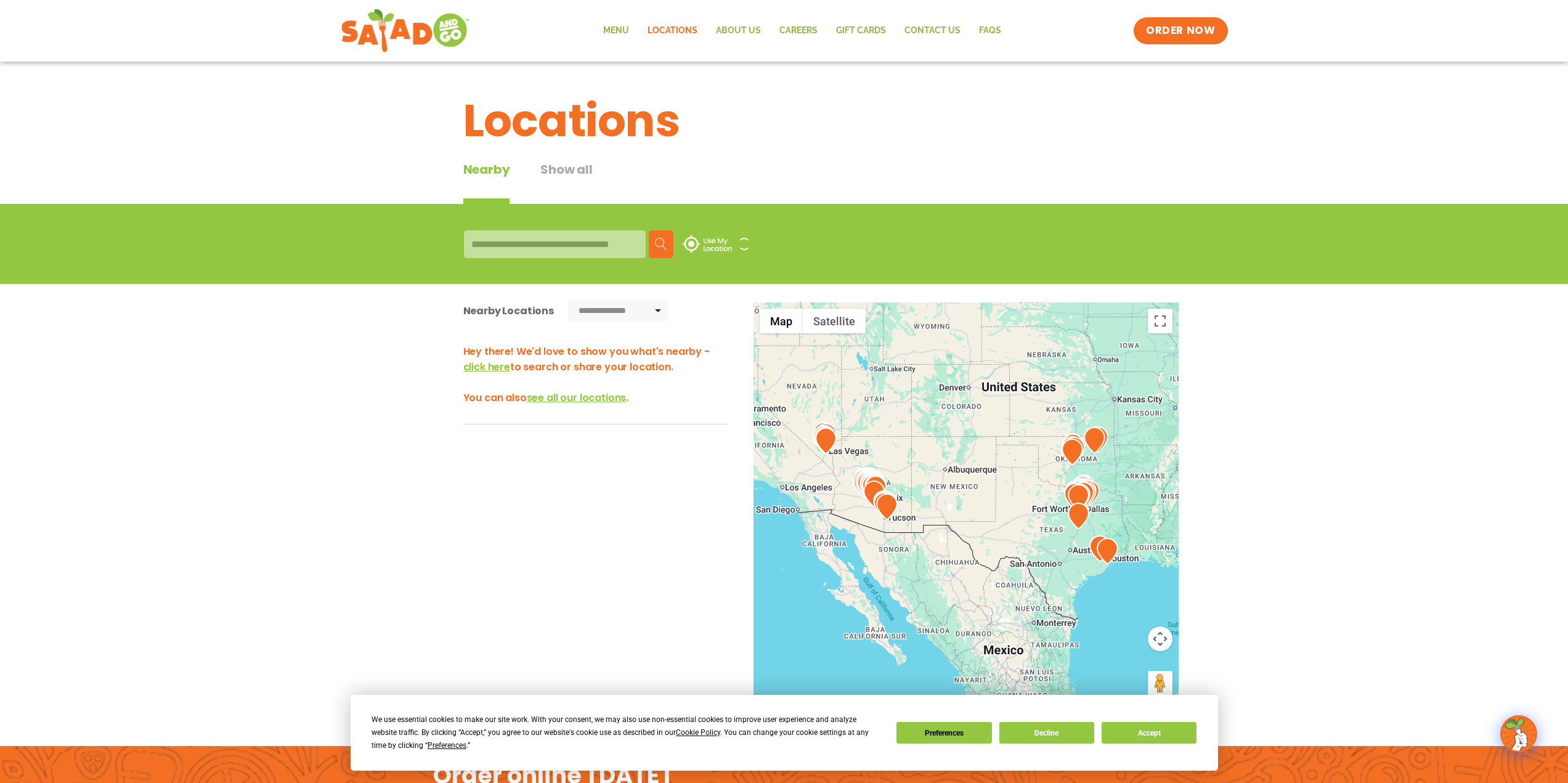
click at [481, 248] on div at bounding box center [554, 244] width 182 height 28
click at [720, 238] on img at bounding box center [707, 243] width 49 height 17
click at [694, 240] on img at bounding box center [707, 243] width 49 height 17
click at [742, 239] on span at bounding box center [744, 244] width 13 height 13
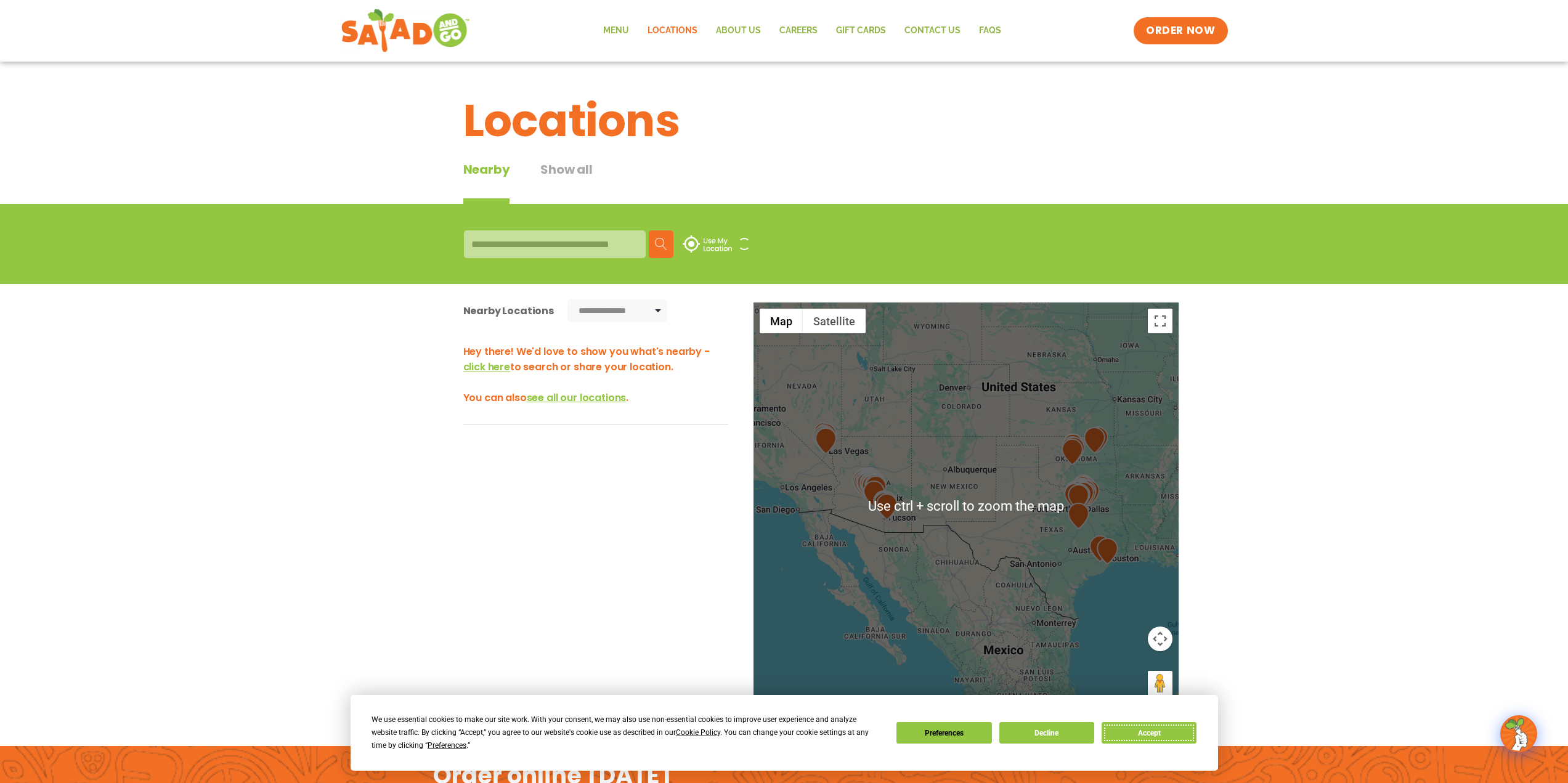
click at [1142, 733] on button "Accept" at bounding box center [1148, 733] width 95 height 21
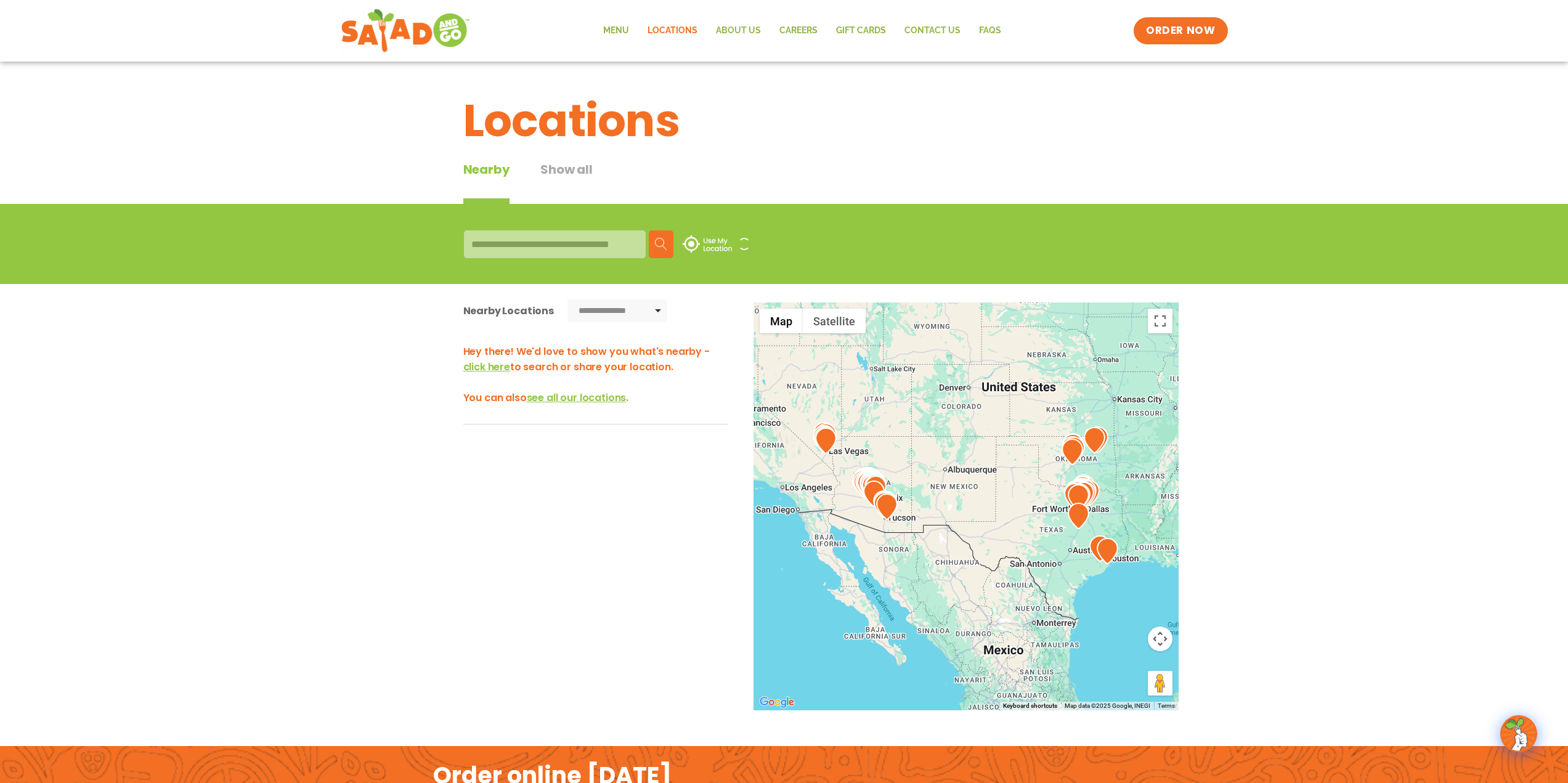
click at [565, 240] on div at bounding box center [554, 244] width 182 height 28
click at [740, 17] on link "About Us" at bounding box center [738, 30] width 64 height 28
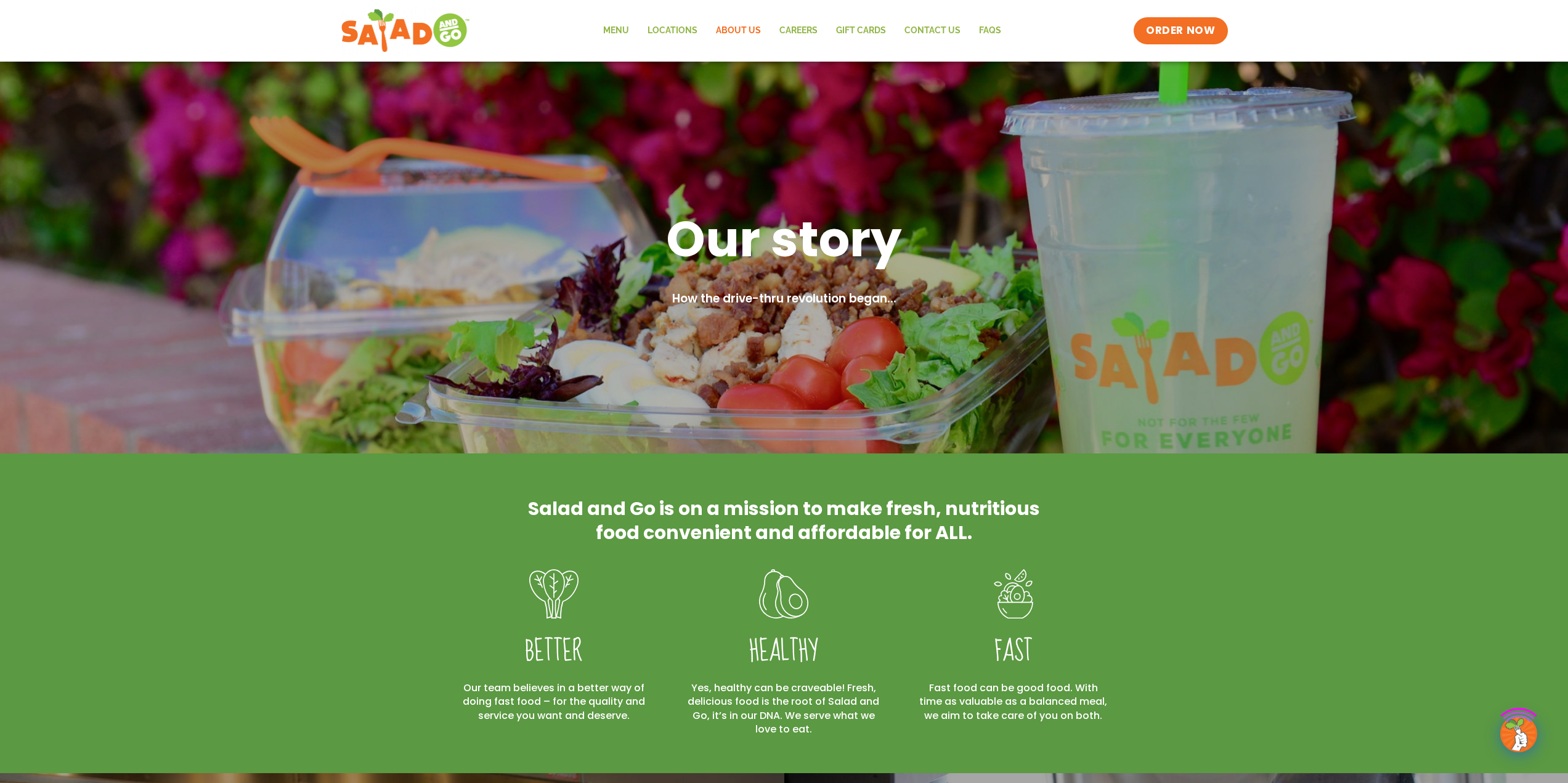
click at [737, 28] on link "About Us" at bounding box center [738, 30] width 64 height 28
click at [665, 25] on link "Locations" at bounding box center [672, 30] width 69 height 28
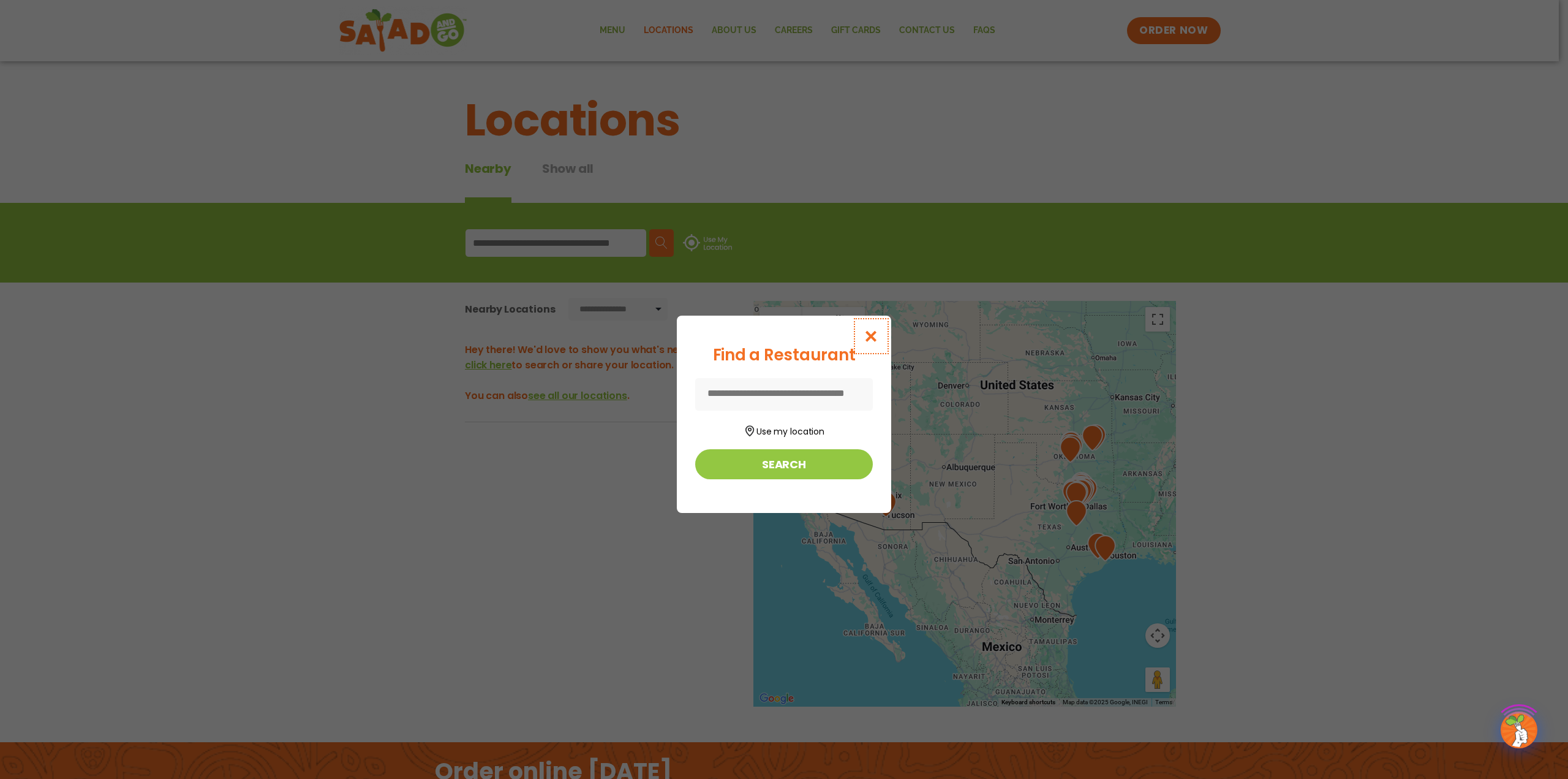
click at [872, 339] on icon "Close modal" at bounding box center [871, 336] width 15 height 13
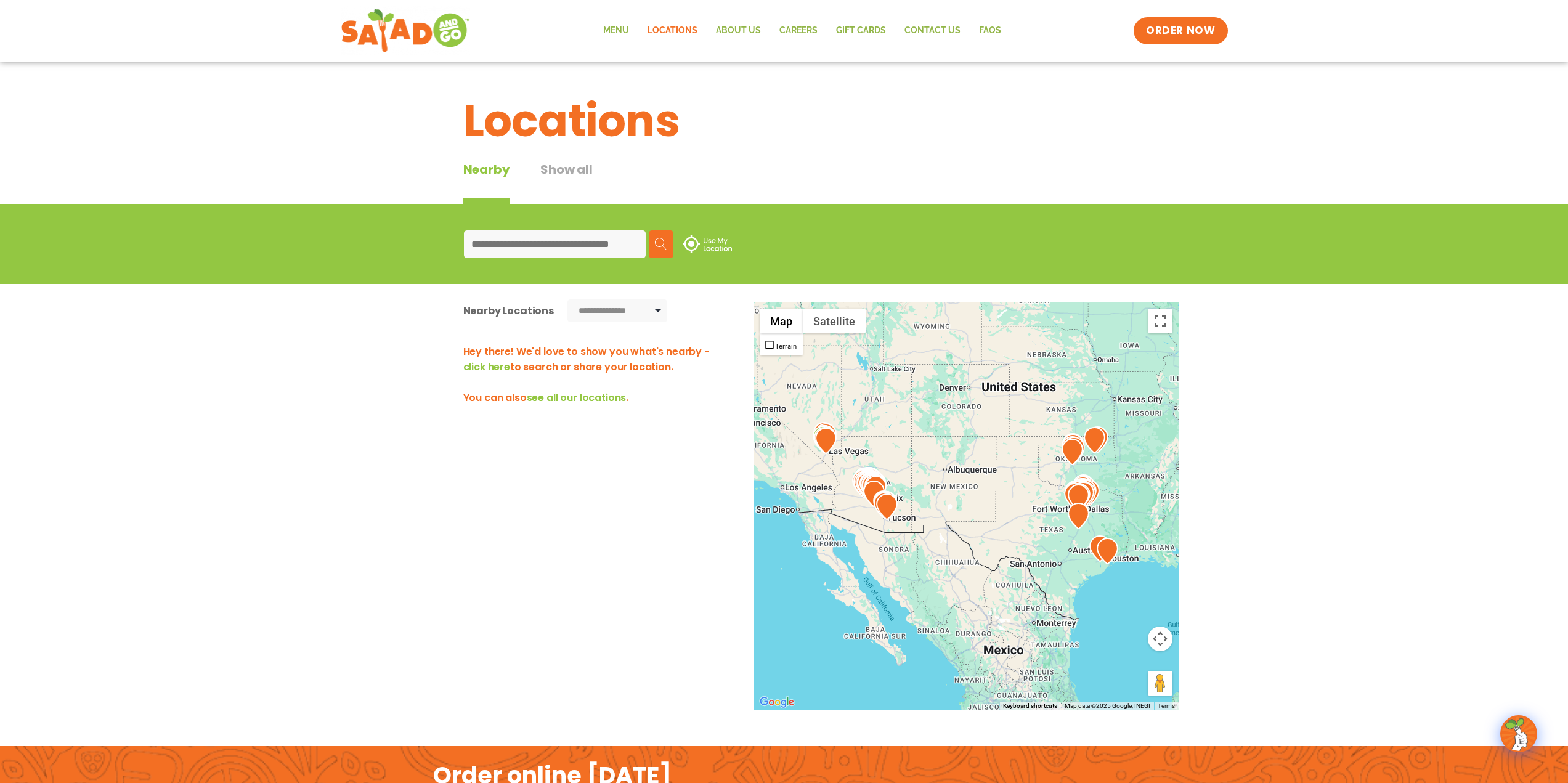
click at [528, 238] on input at bounding box center [554, 244] width 182 height 28
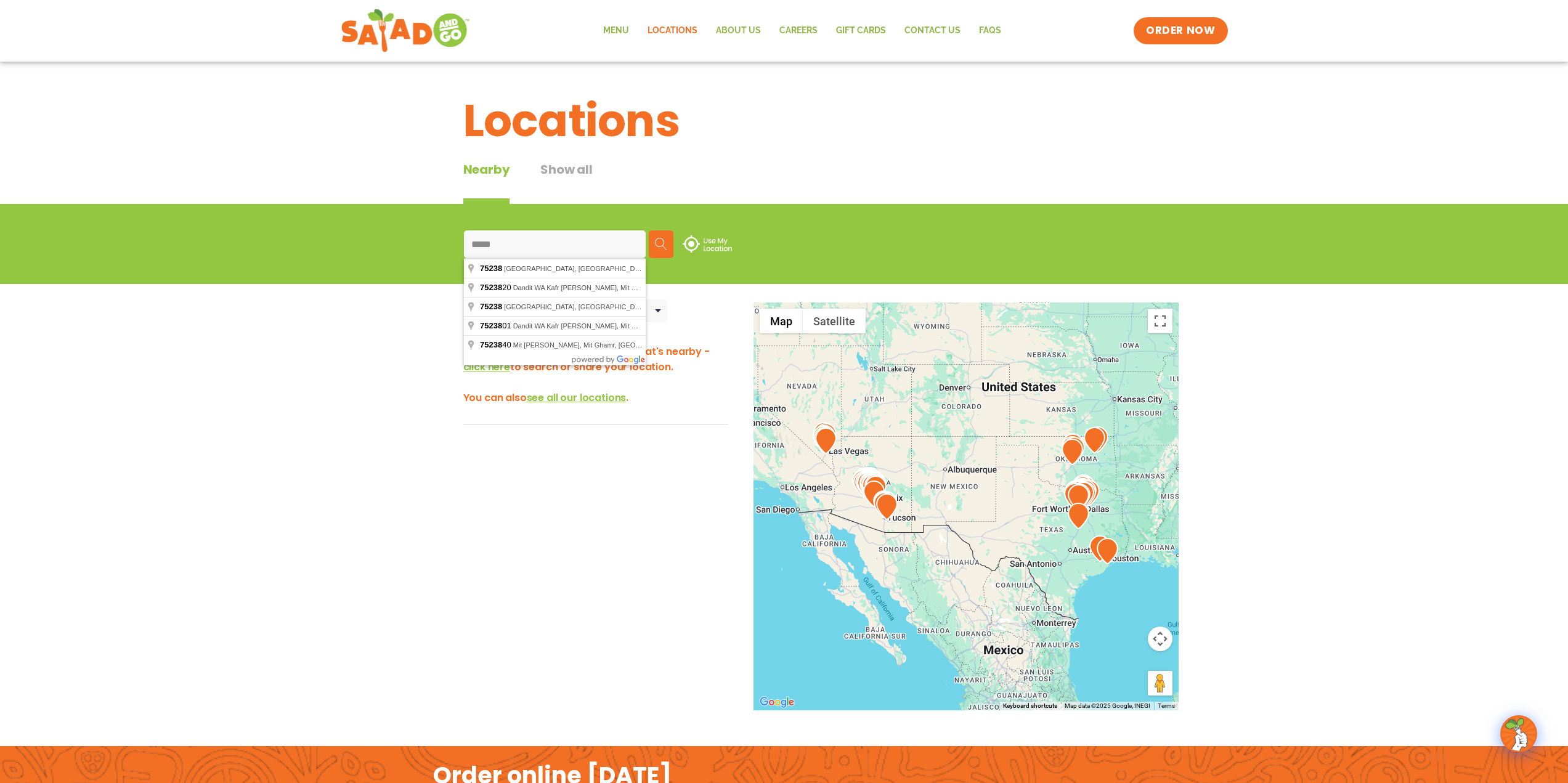
type input "*****"
click at [657, 243] on img at bounding box center [661, 244] width 13 height 13
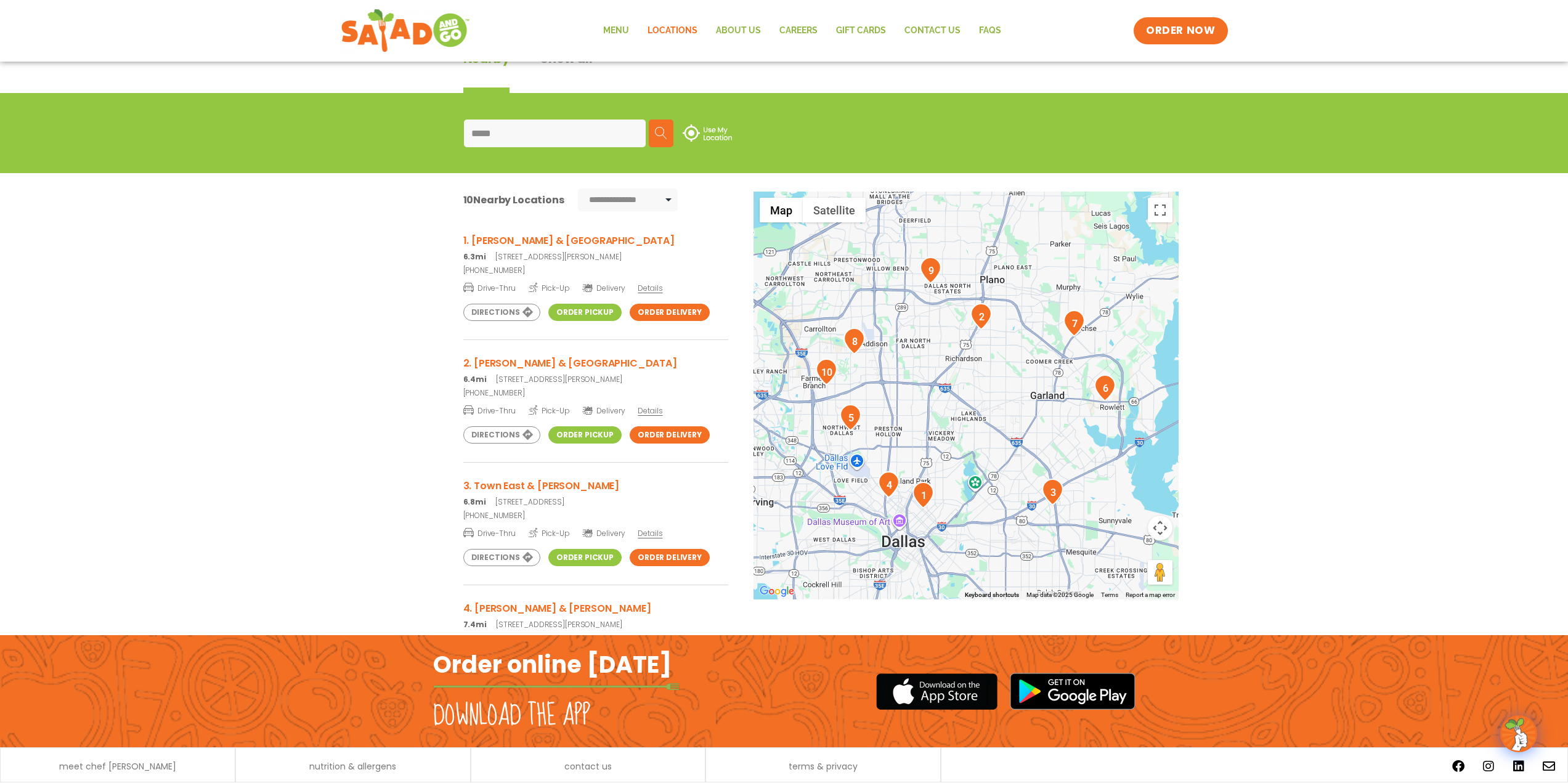
scroll to position [123, 0]
